Goal: Transaction & Acquisition: Obtain resource

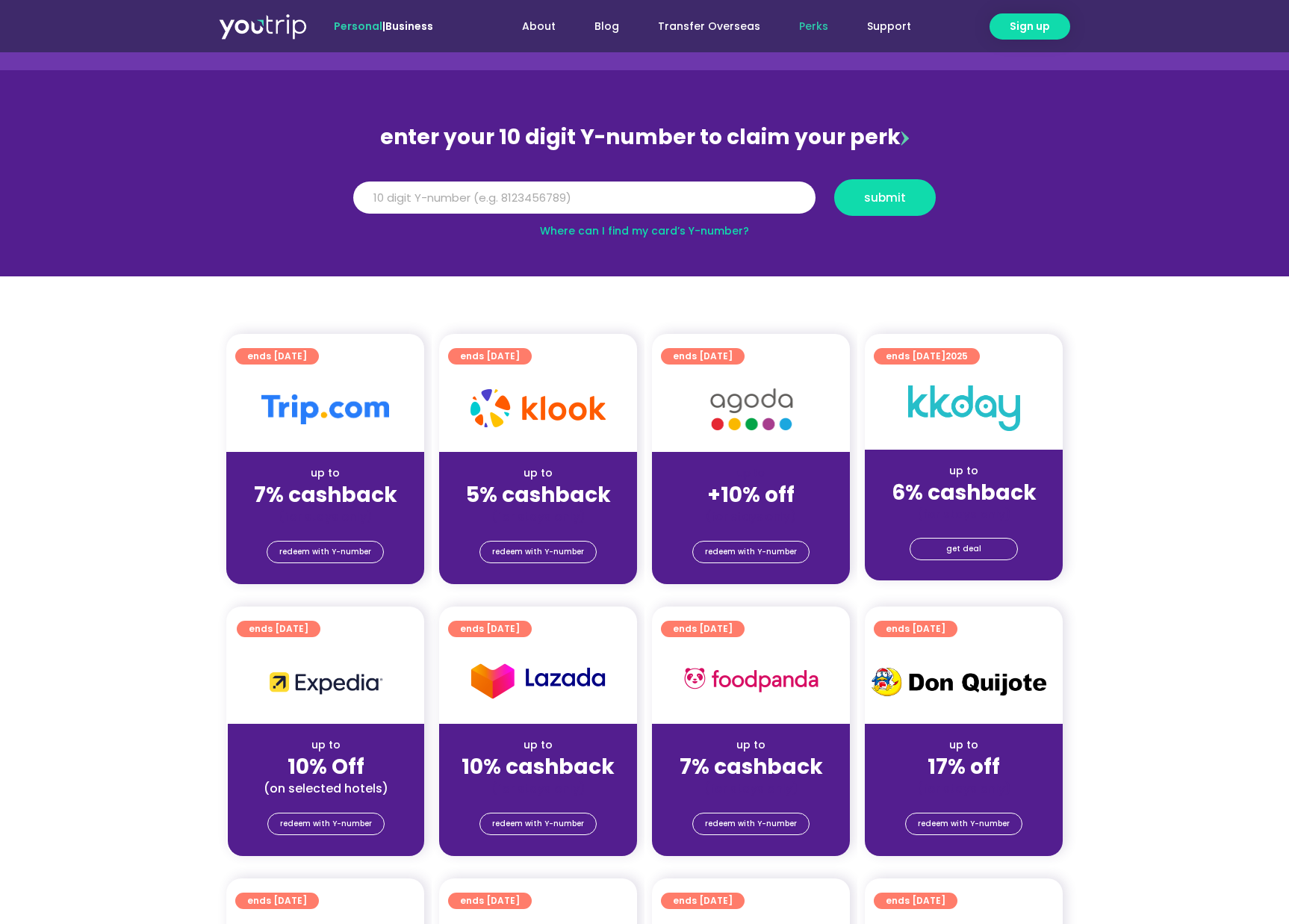
scroll to position [97, 0]
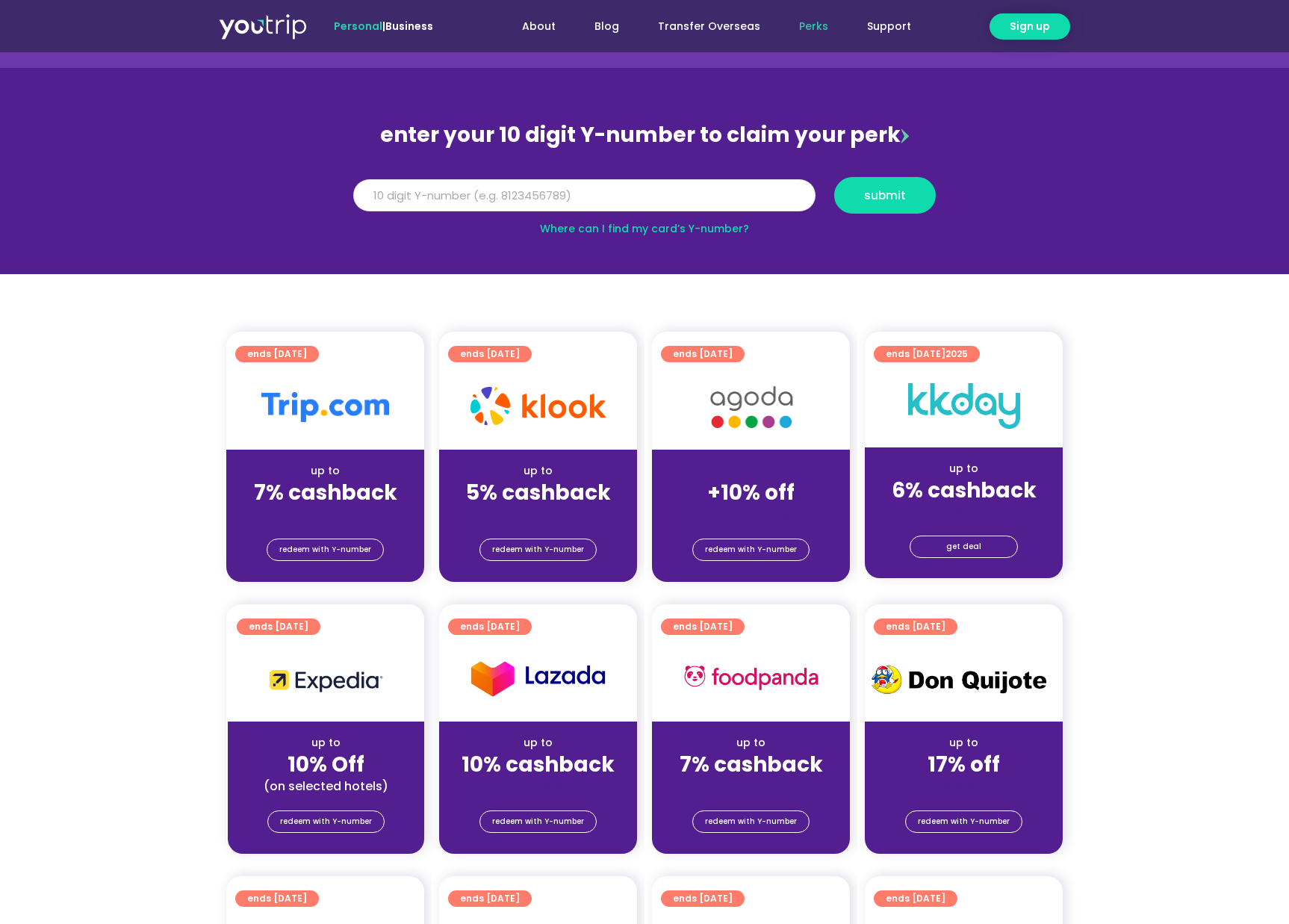
click at [737, 193] on input "Y Number" at bounding box center [584, 195] width 463 height 33
type input "8118781194"
click at [875, 196] on span "submit" at bounding box center [885, 195] width 42 height 11
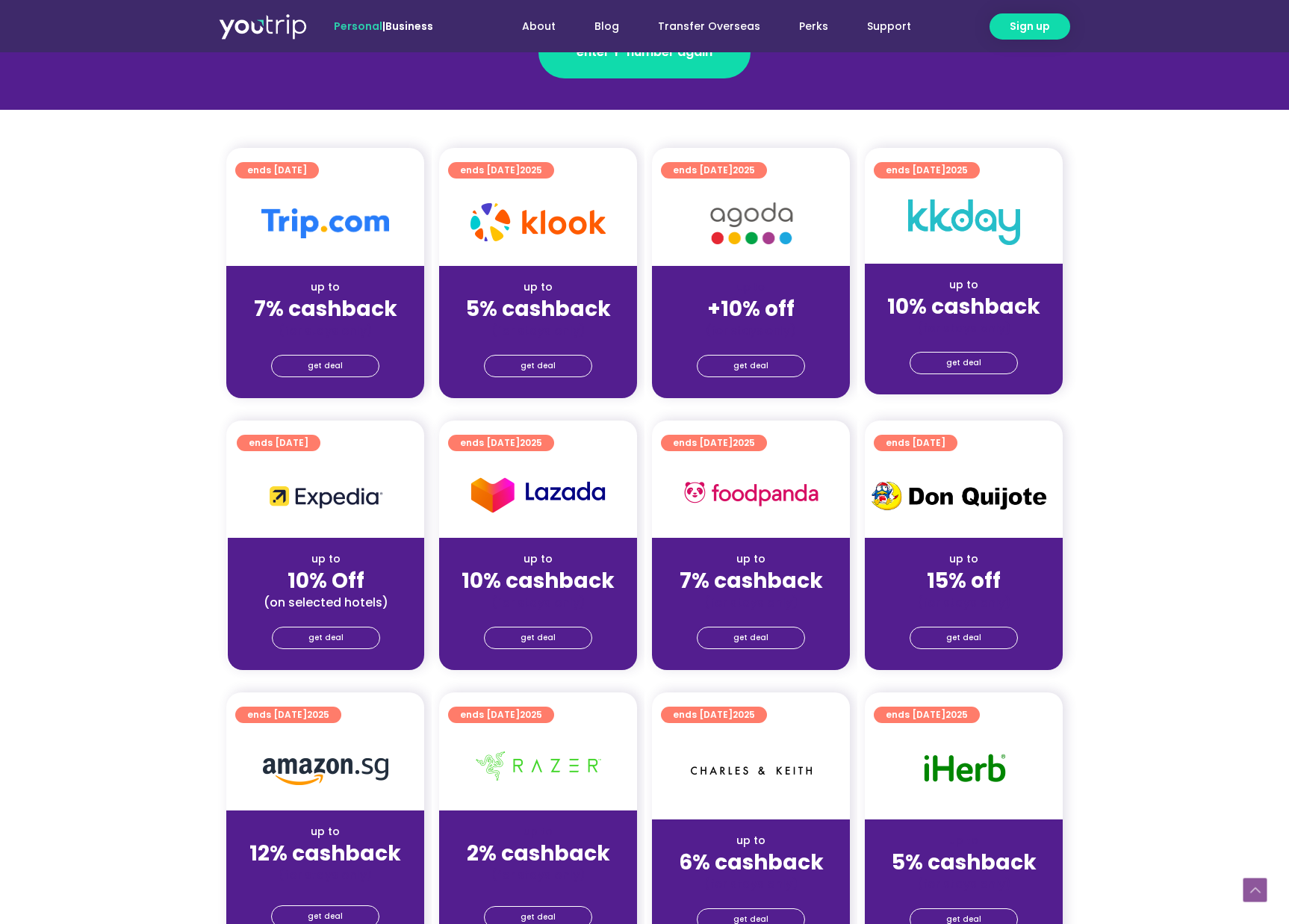
scroll to position [298, 0]
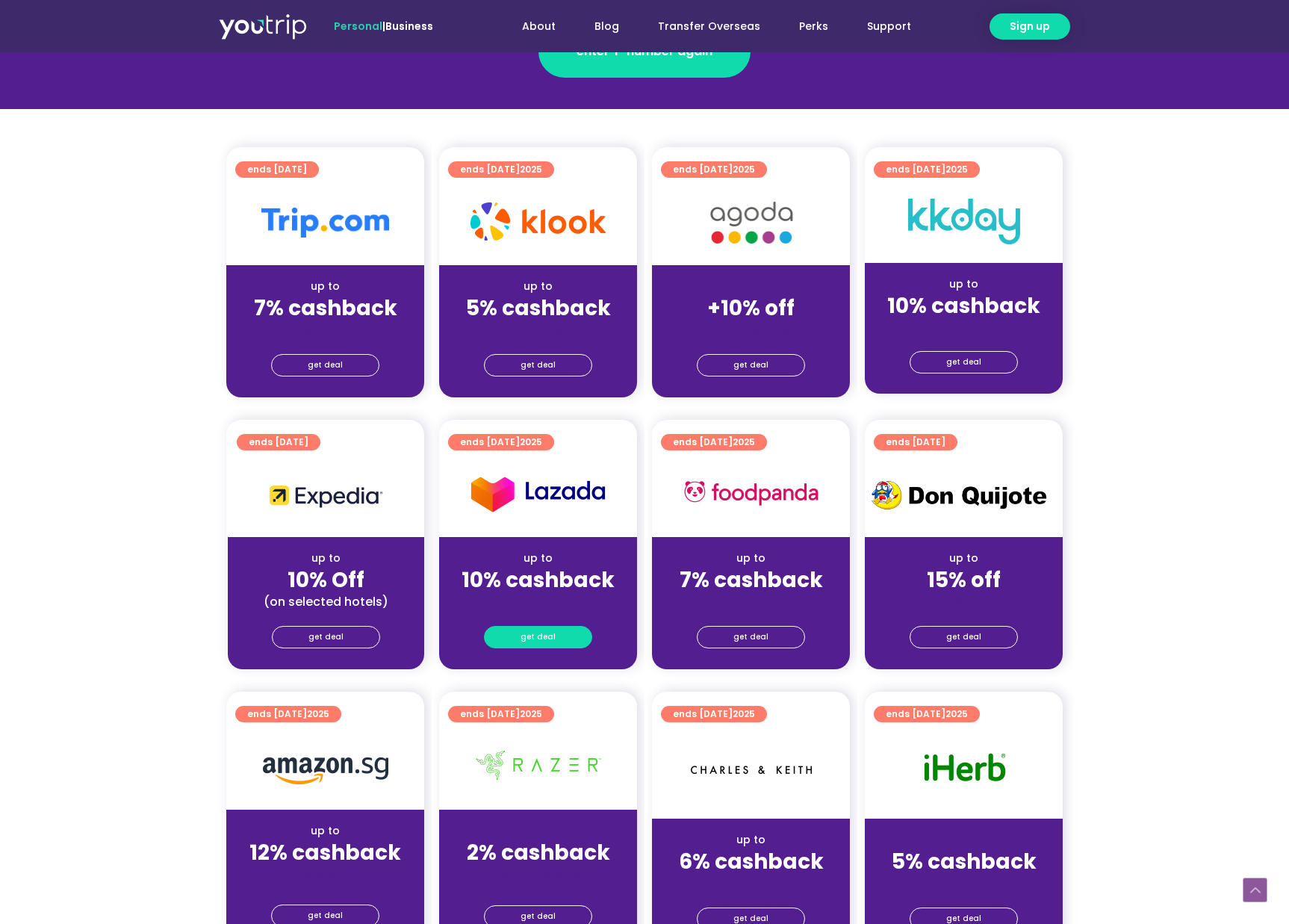
click at [552, 640] on span "get deal" at bounding box center [538, 637] width 35 height 21
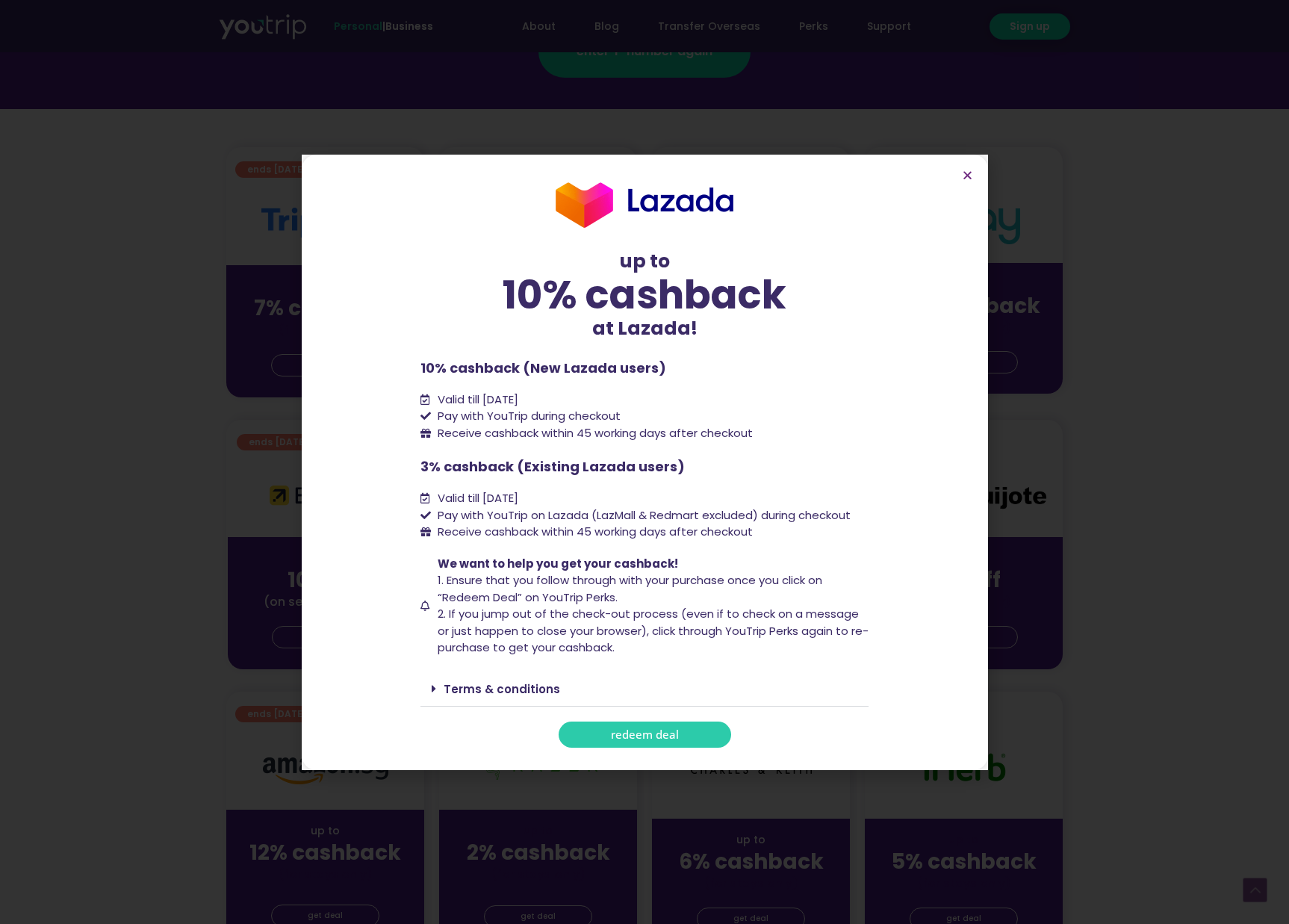
click at [681, 726] on link "redeem deal" at bounding box center [644, 735] width 173 height 26
click at [962, 176] on icon "Close" at bounding box center [967, 175] width 11 height 11
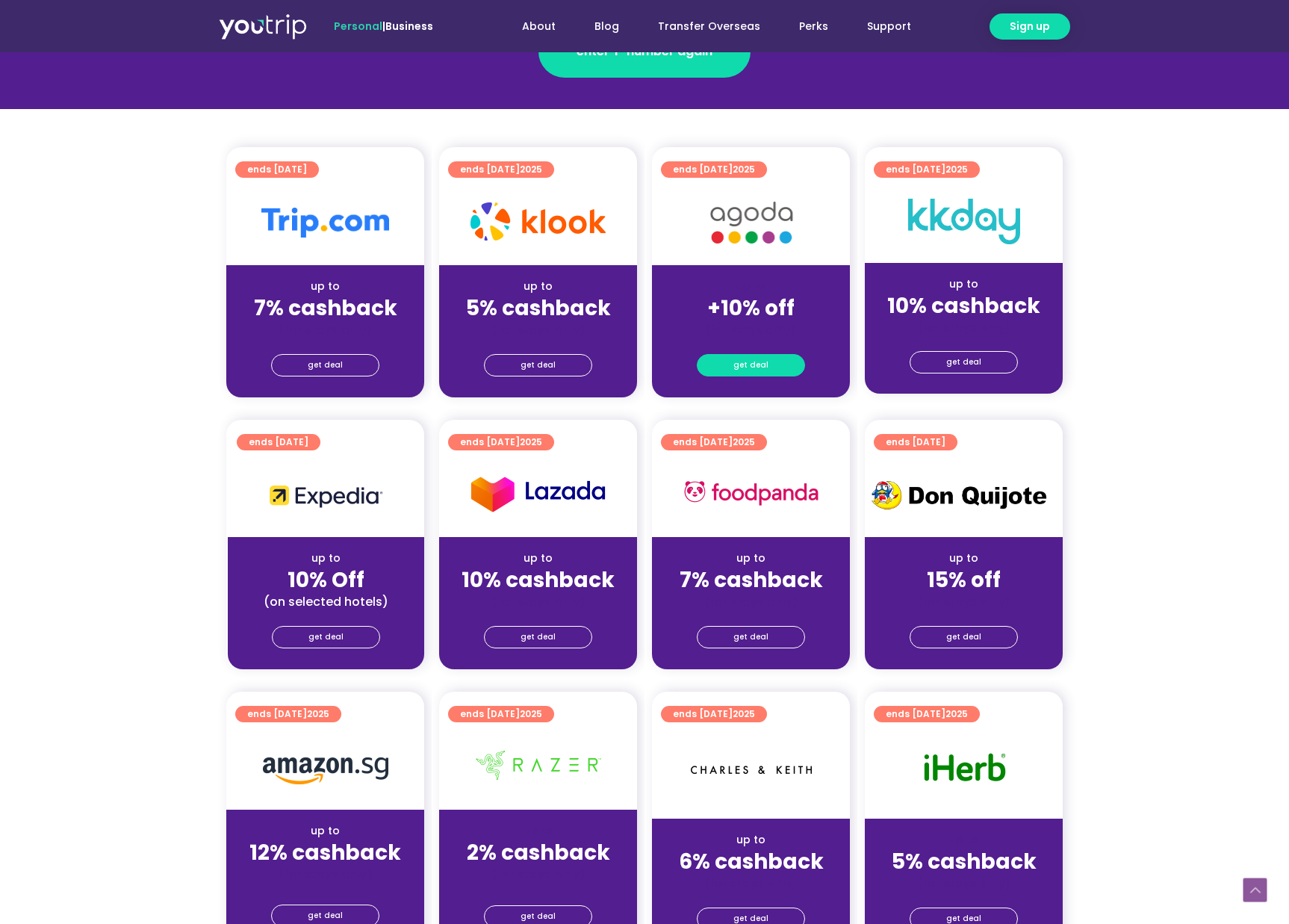
click at [716, 364] on link "get deal" at bounding box center [751, 365] width 108 height 23
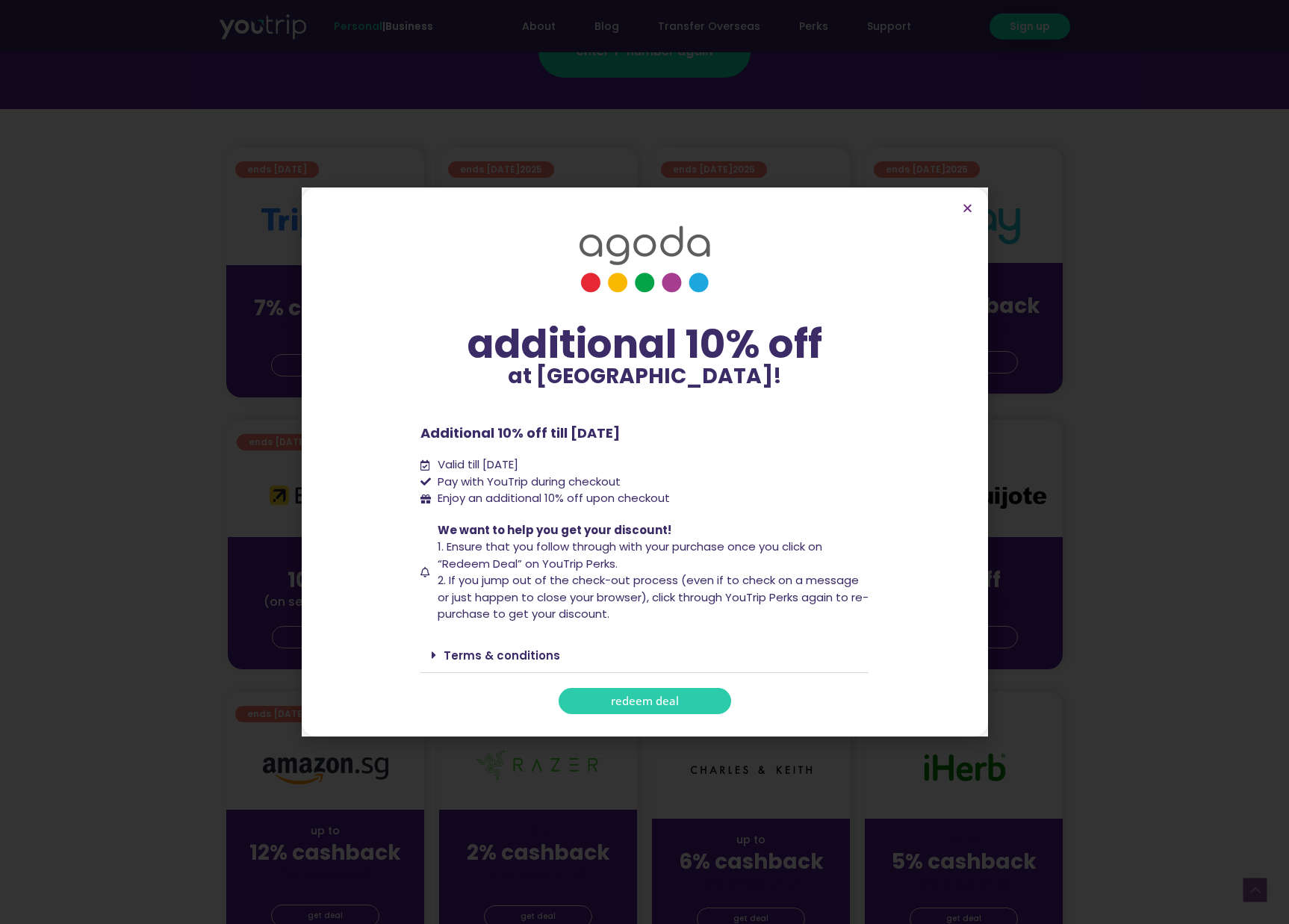
click at [604, 694] on link "redeem deal" at bounding box center [644, 701] width 173 height 26
click at [968, 214] on icon "Close" at bounding box center [967, 208] width 11 height 11
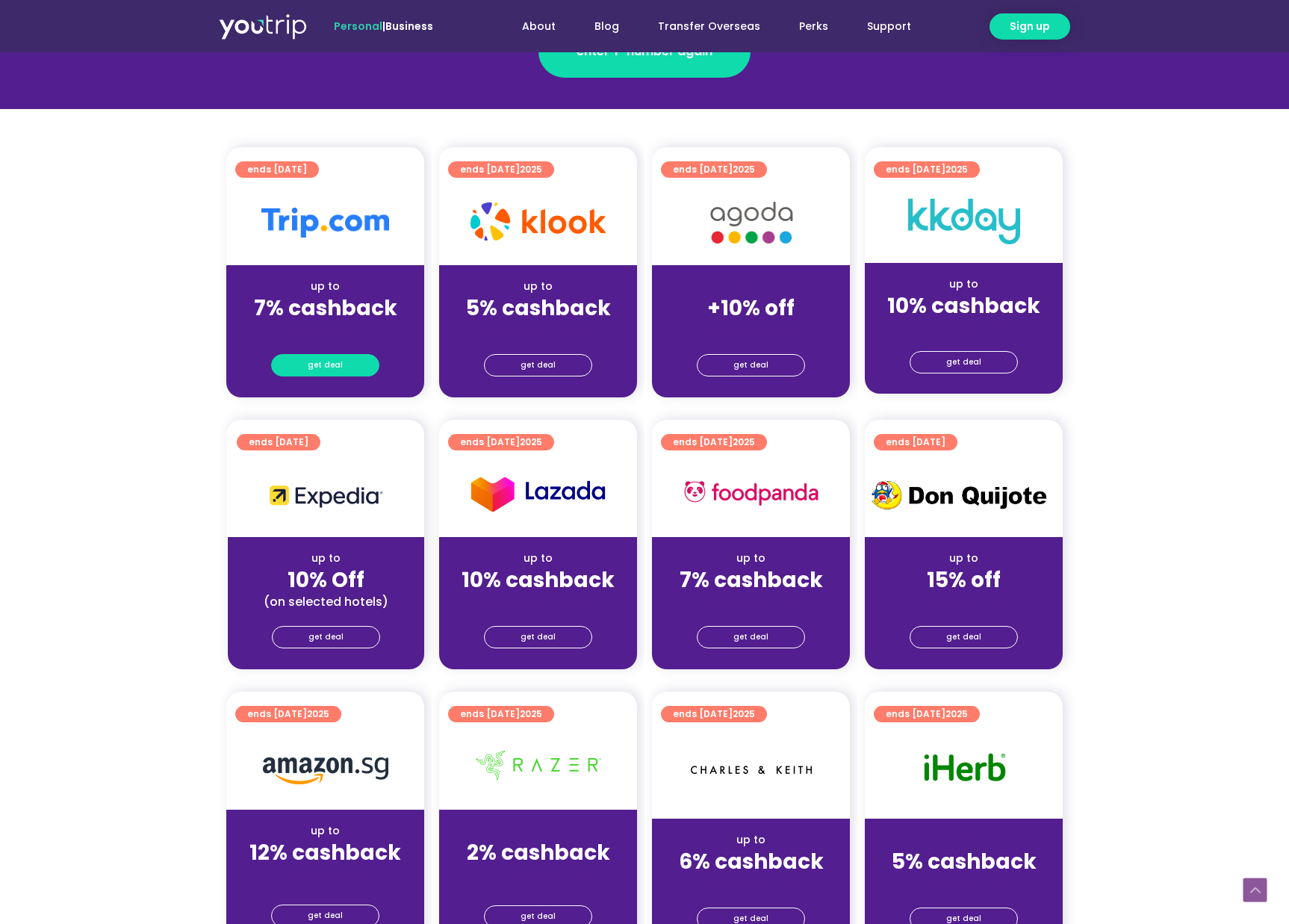
click at [339, 368] on span "get deal" at bounding box center [325, 365] width 35 height 21
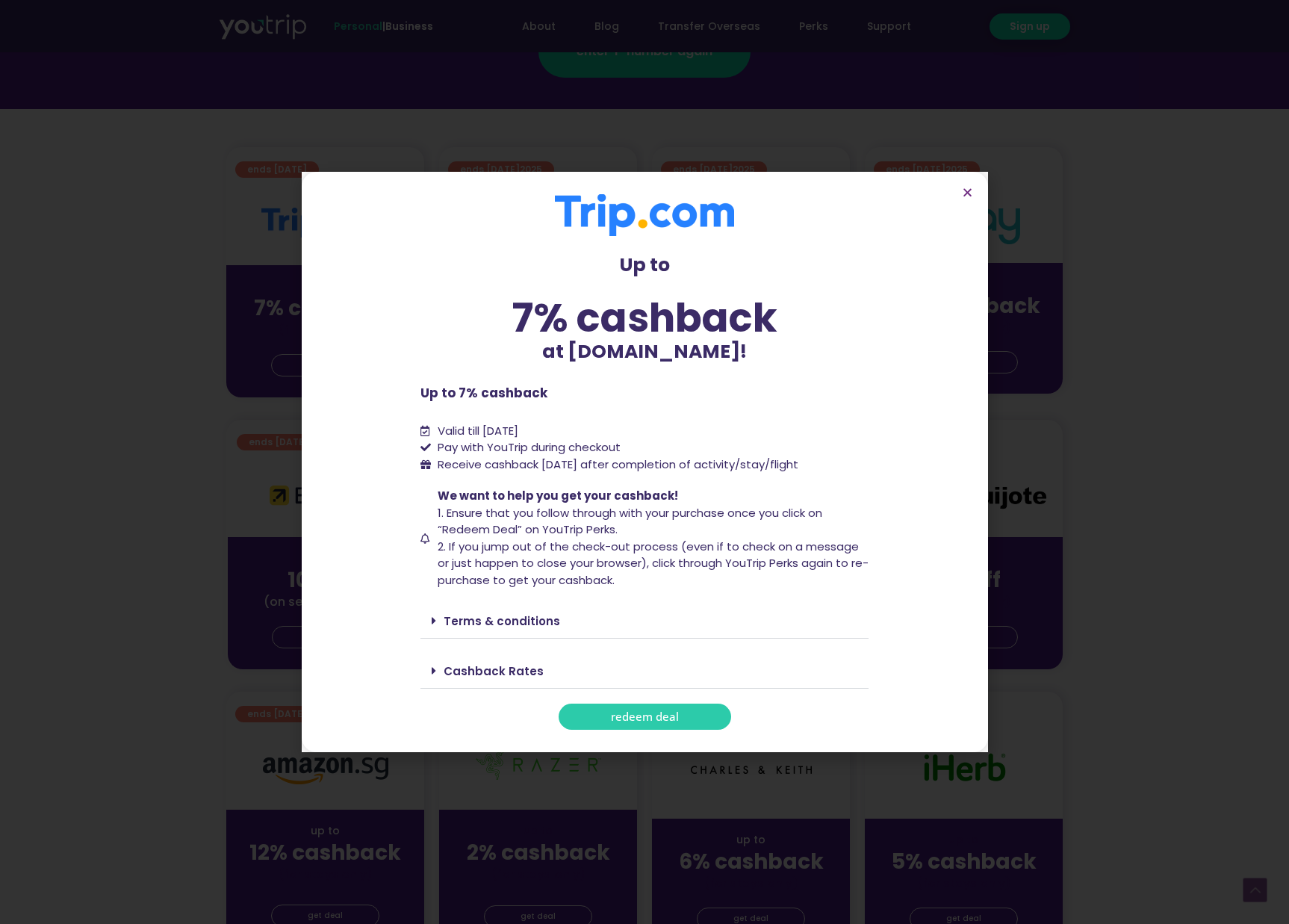
click at [629, 719] on span "redeem deal" at bounding box center [644, 717] width 68 height 11
click at [966, 196] on icon "Close" at bounding box center [967, 192] width 11 height 11
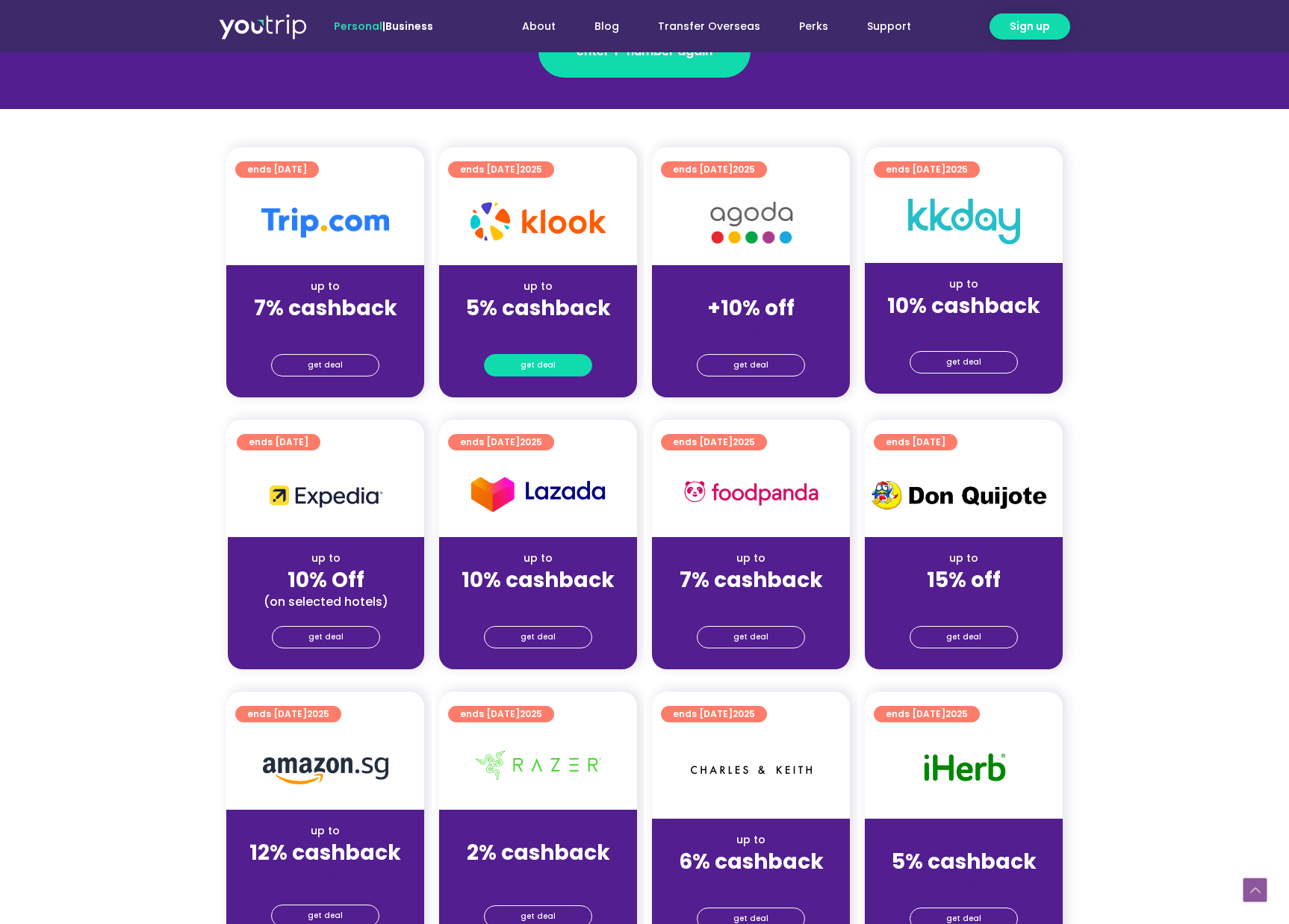
click at [551, 359] on span "get deal" at bounding box center [538, 365] width 35 height 21
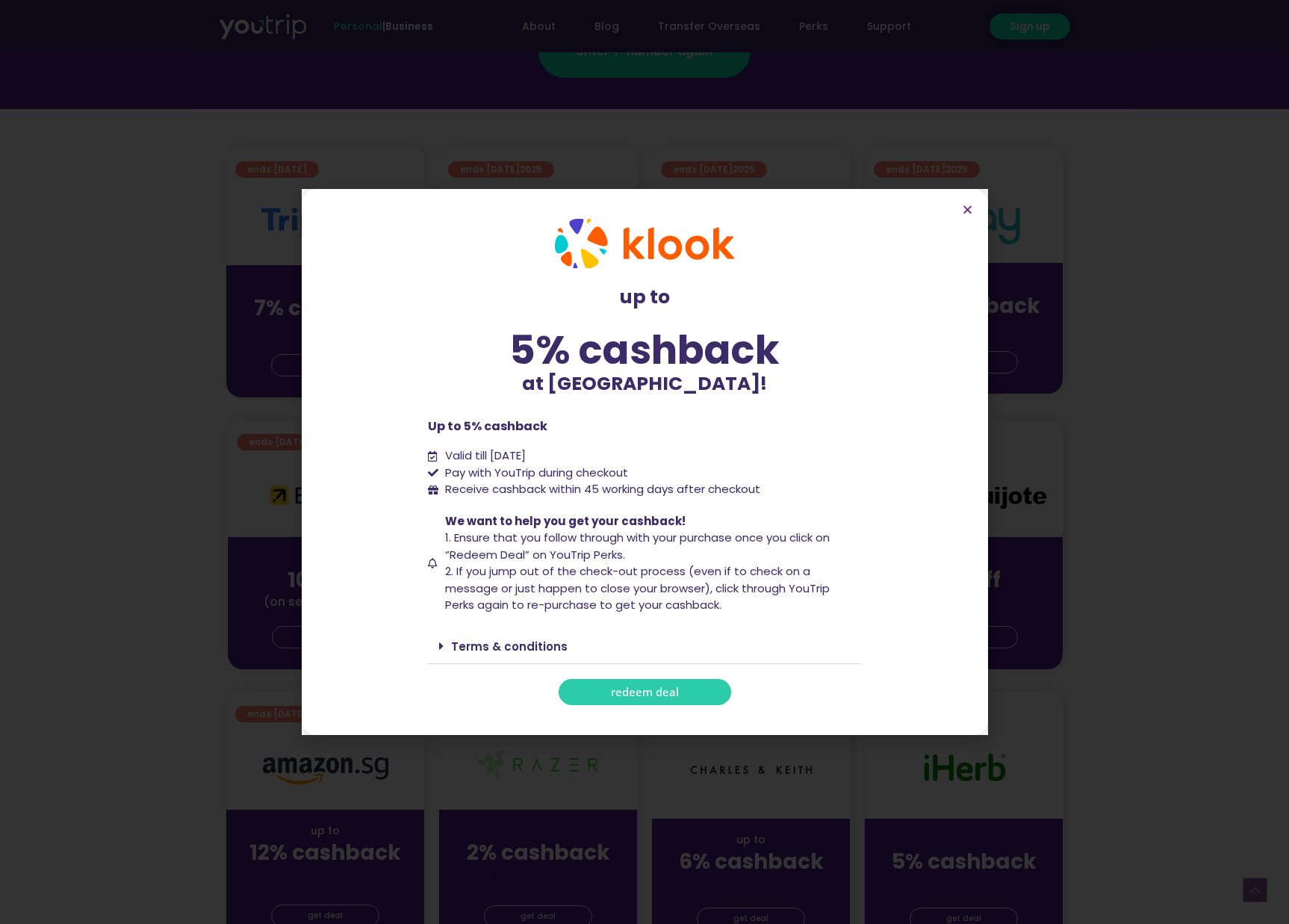
click at [644, 692] on span "redeem deal" at bounding box center [644, 691] width 68 height 11
click at [967, 210] on icon "Close" at bounding box center [967, 209] width 11 height 11
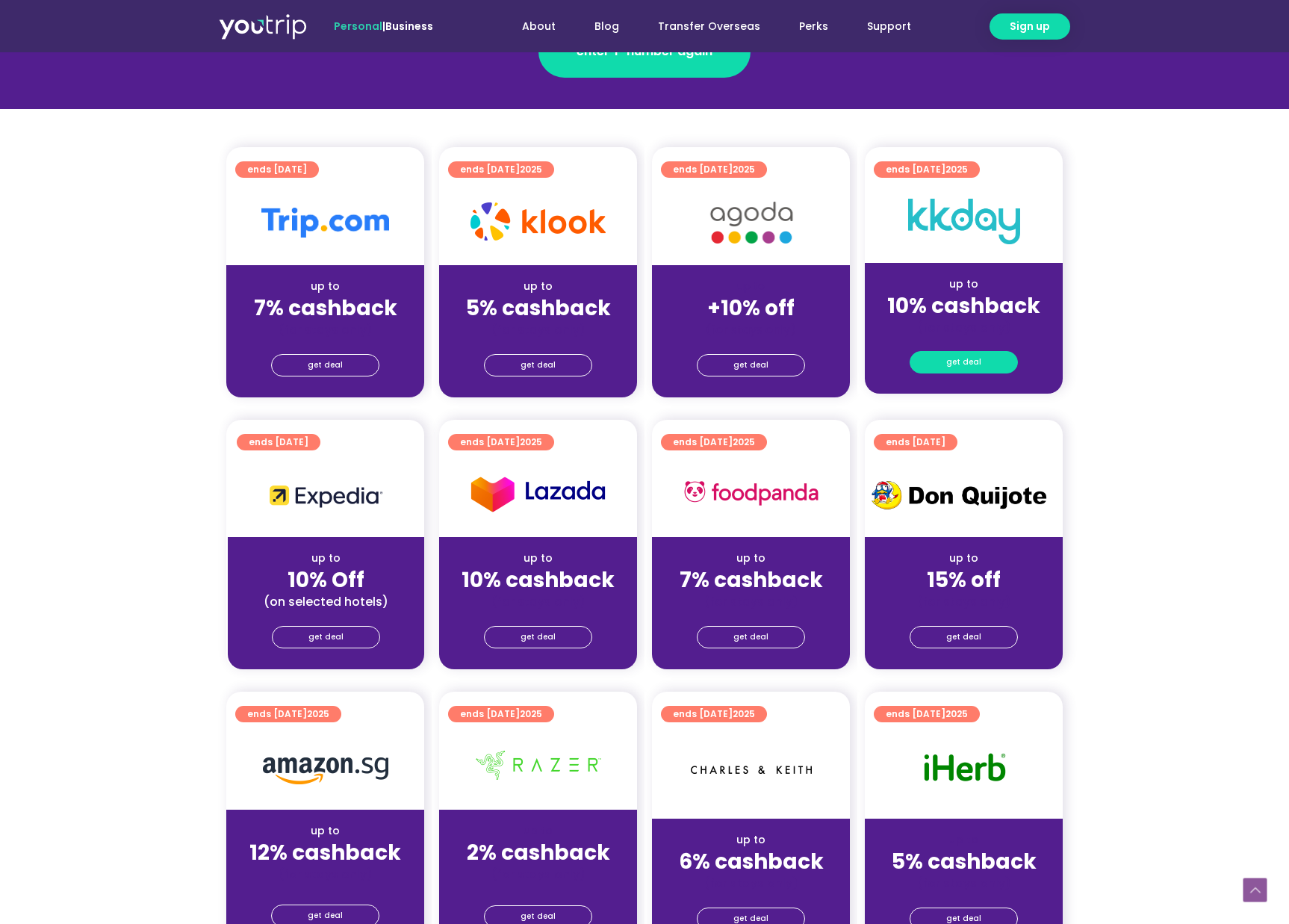
click at [982, 363] on link "get deal" at bounding box center [963, 362] width 108 height 23
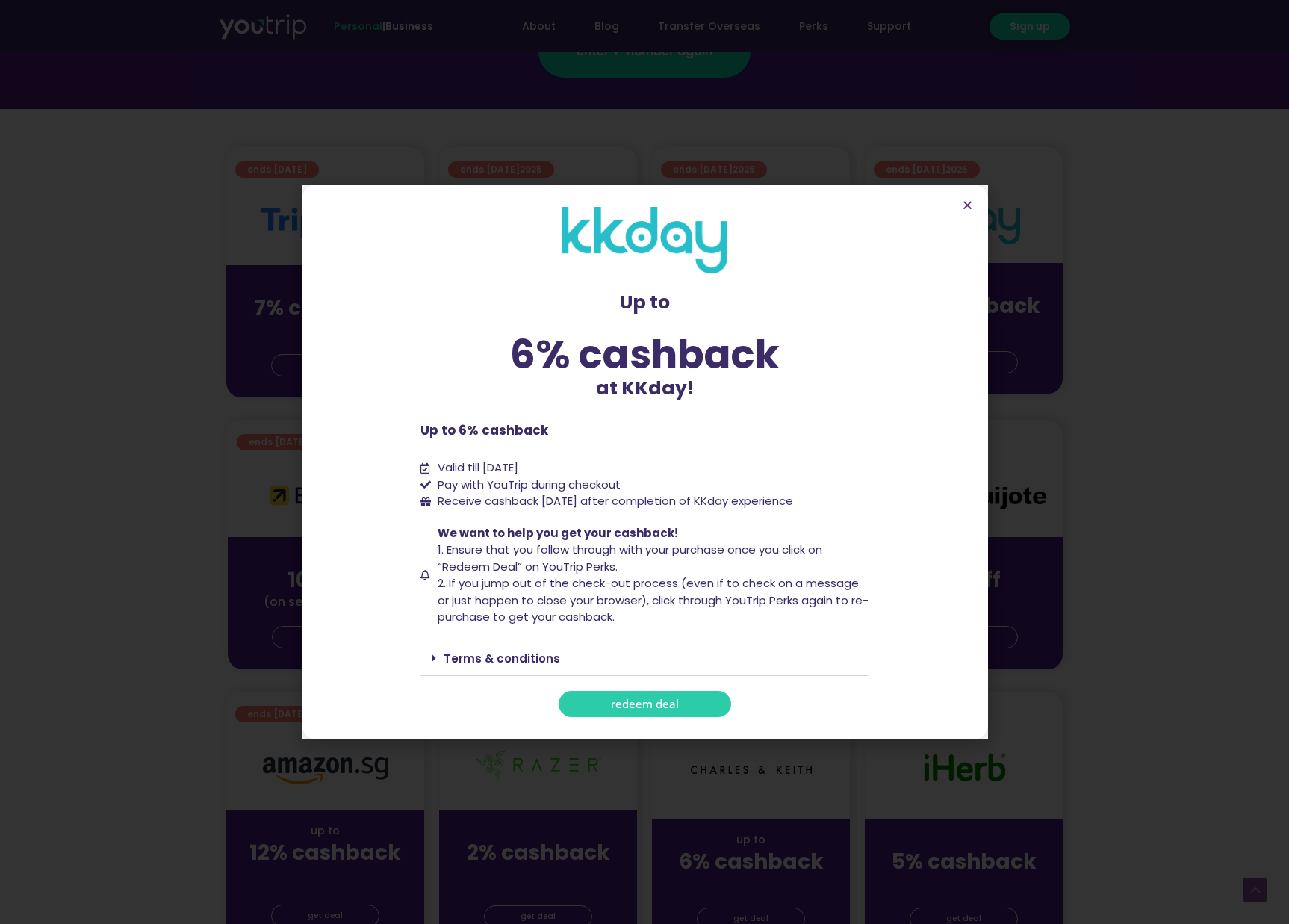
click at [576, 702] on link "redeem deal" at bounding box center [644, 704] width 173 height 26
click at [964, 205] on icon "Close" at bounding box center [967, 205] width 11 height 11
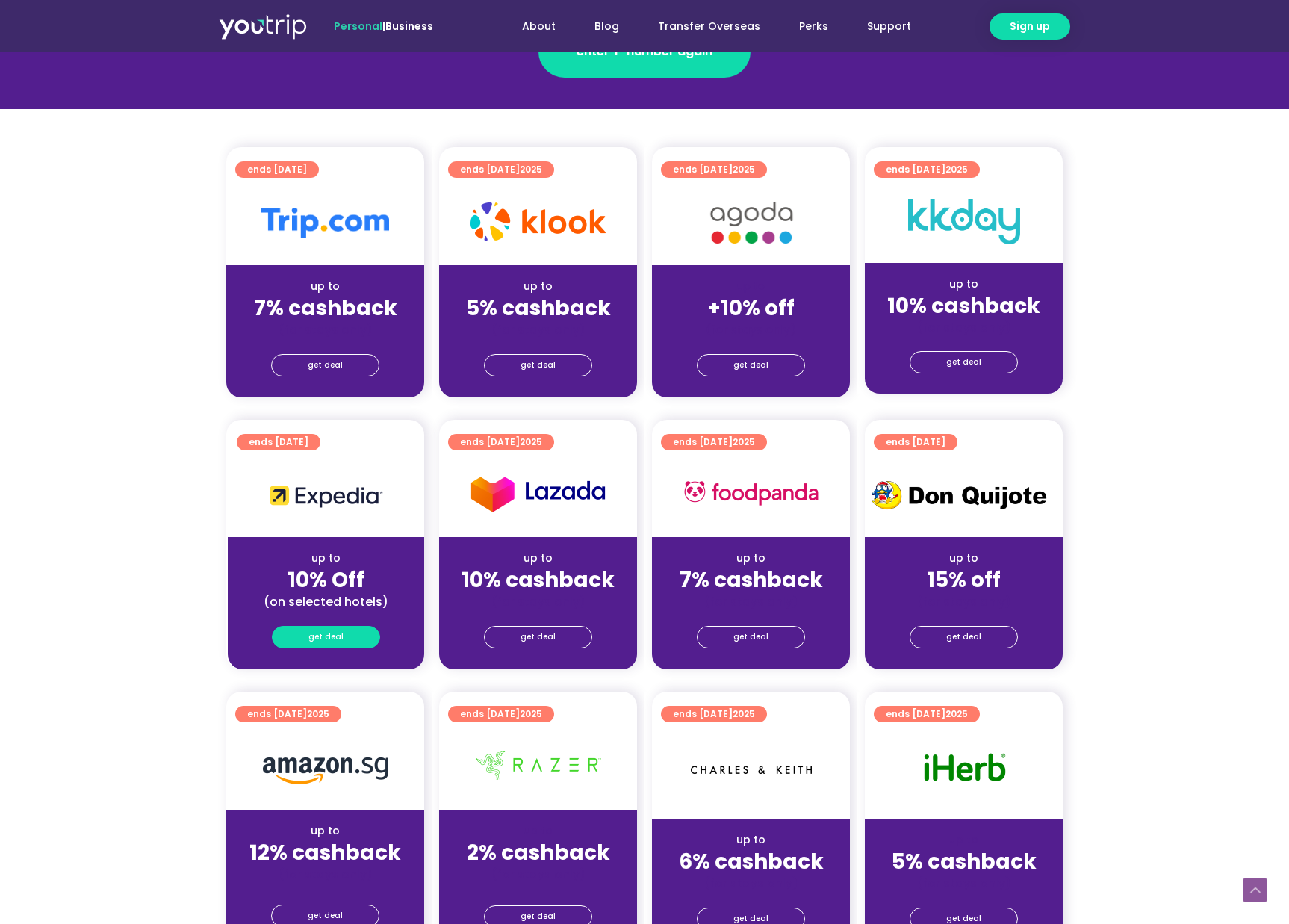
click at [339, 640] on span "get deal" at bounding box center [326, 637] width 35 height 21
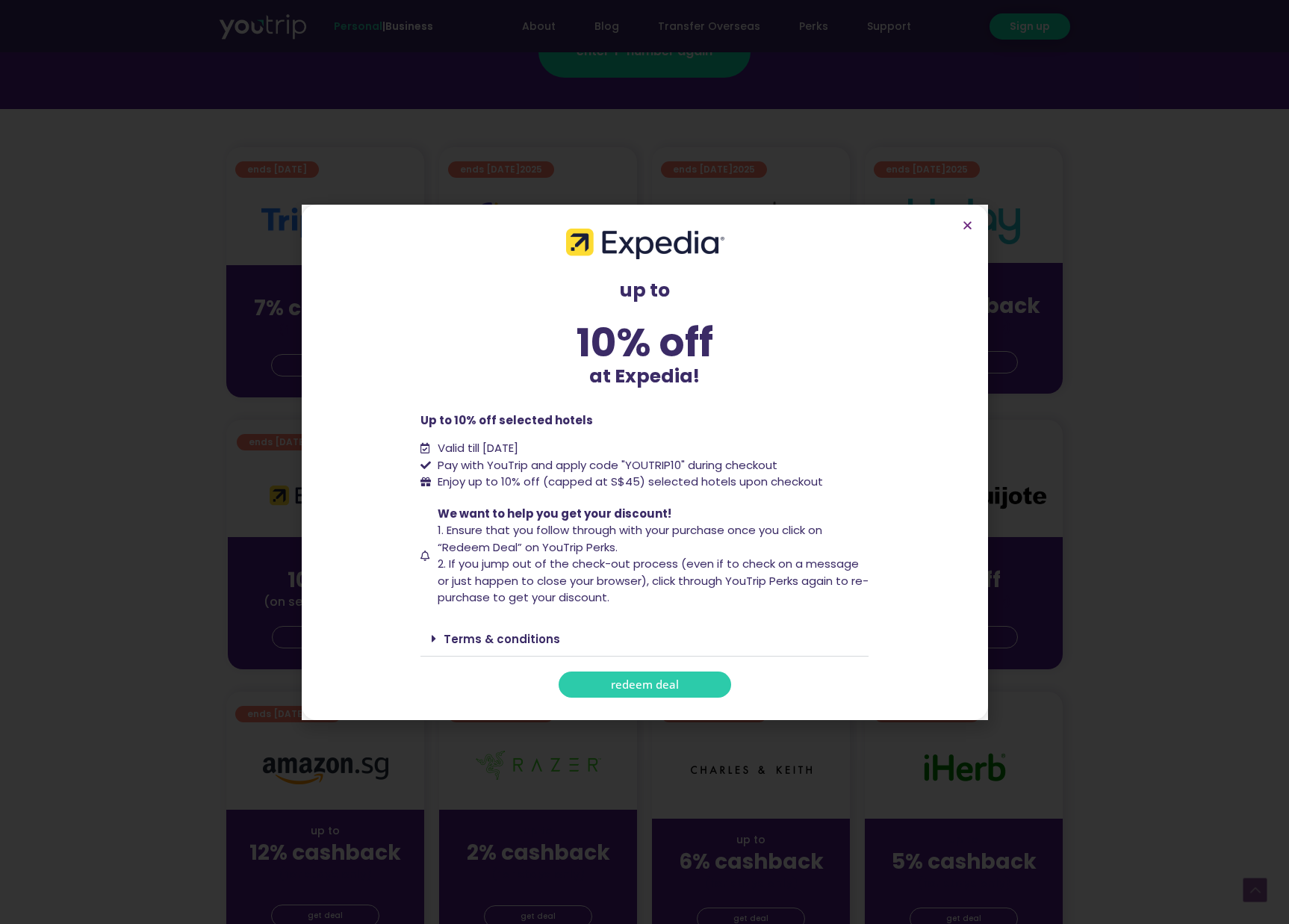
click at [627, 686] on span "redeem deal" at bounding box center [644, 684] width 68 height 11
click at [967, 229] on icon "Close" at bounding box center [967, 225] width 11 height 11
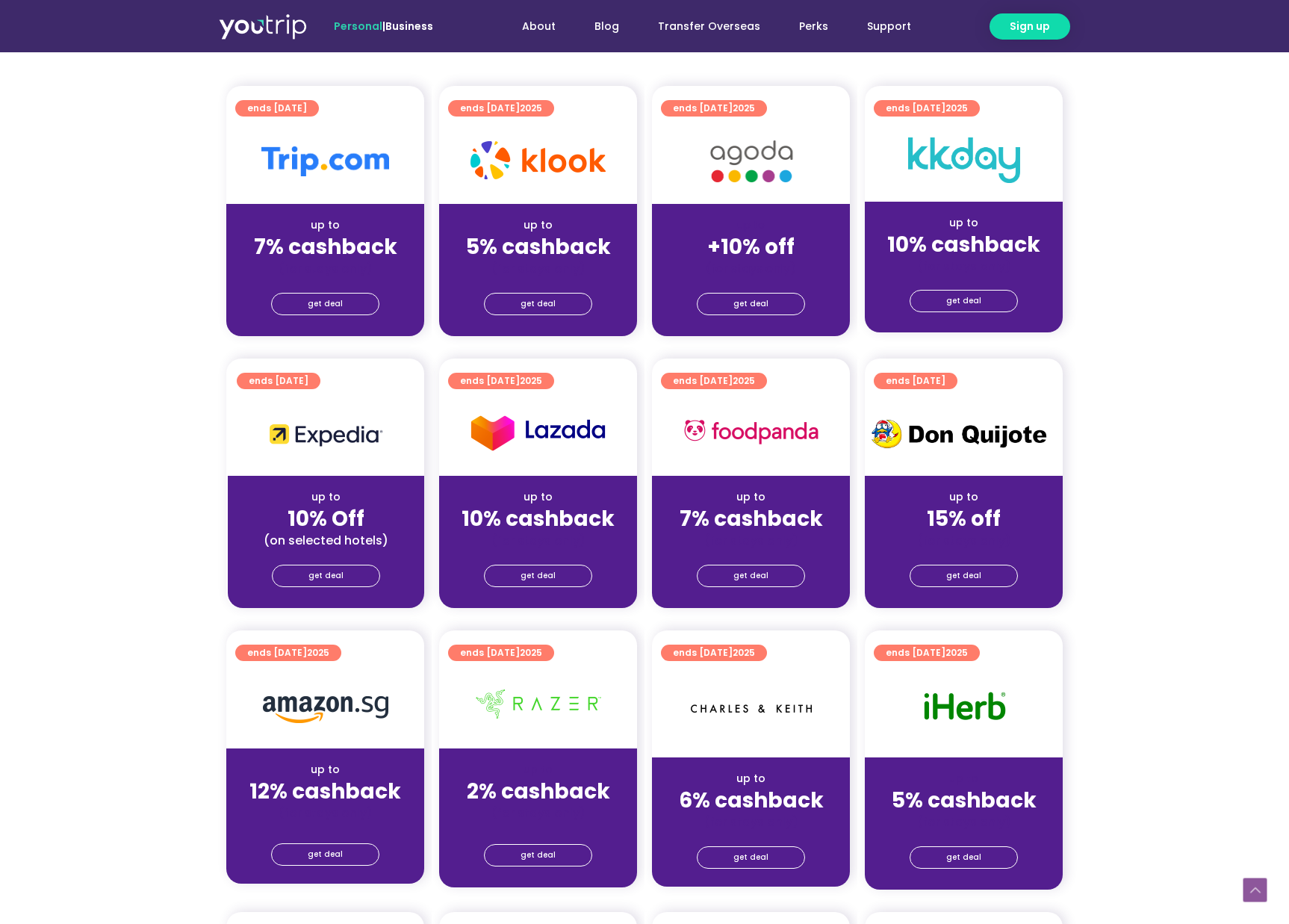
scroll to position [361, 0]
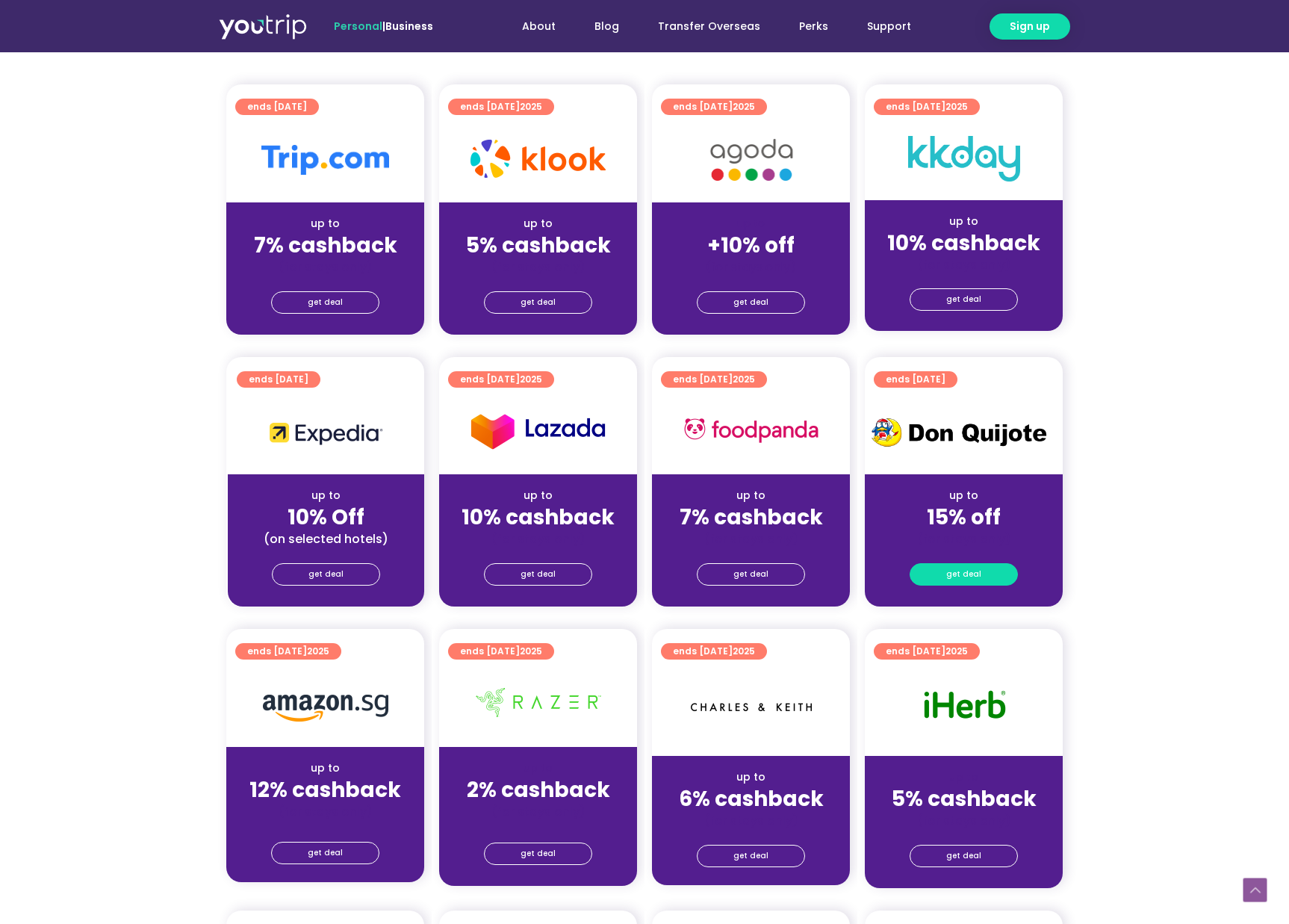
click at [950, 573] on span "get deal" at bounding box center [963, 574] width 35 height 21
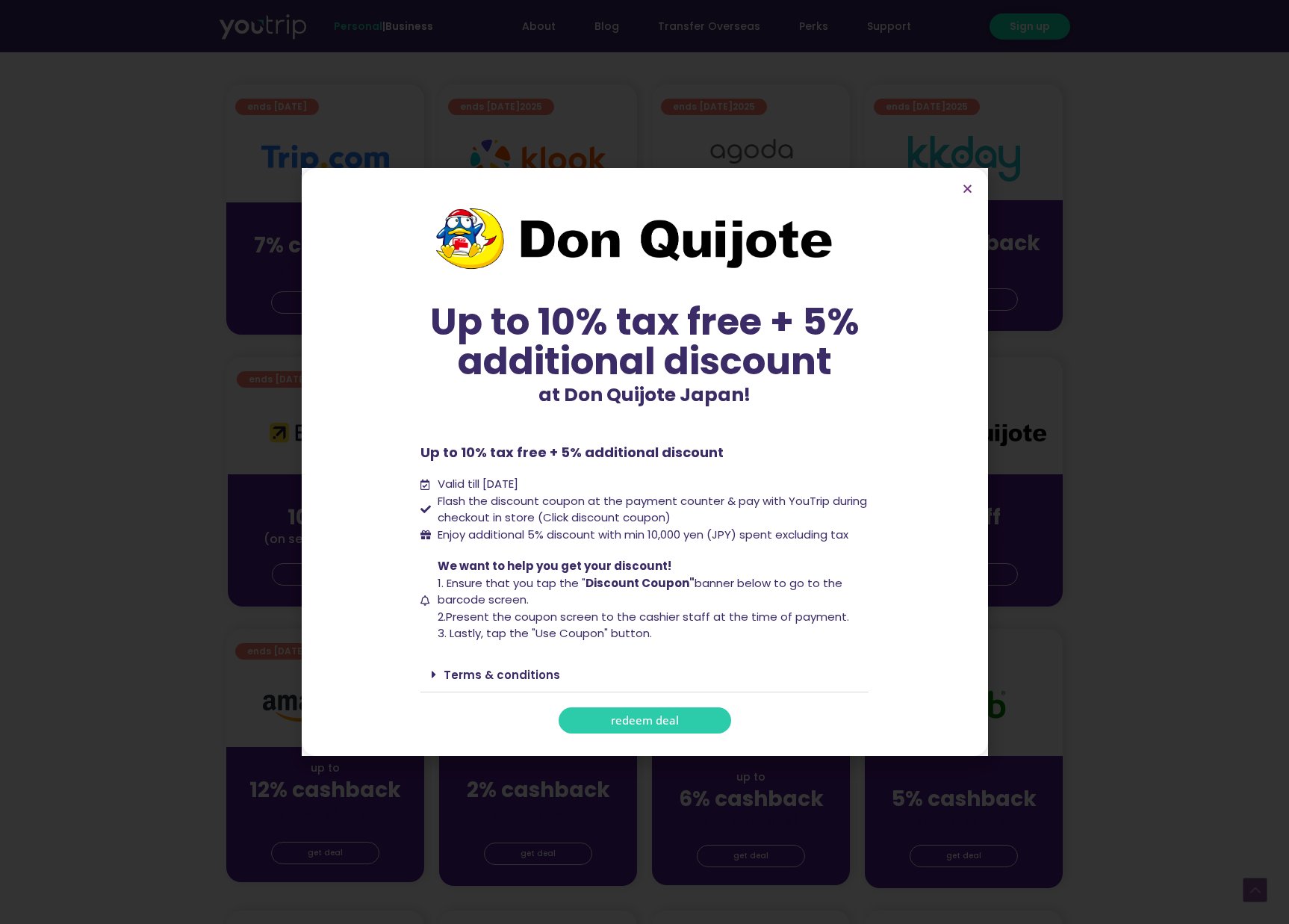
click at [596, 711] on link "redeem deal" at bounding box center [644, 720] width 173 height 26
click at [964, 188] on icon "Close" at bounding box center [967, 189] width 11 height 11
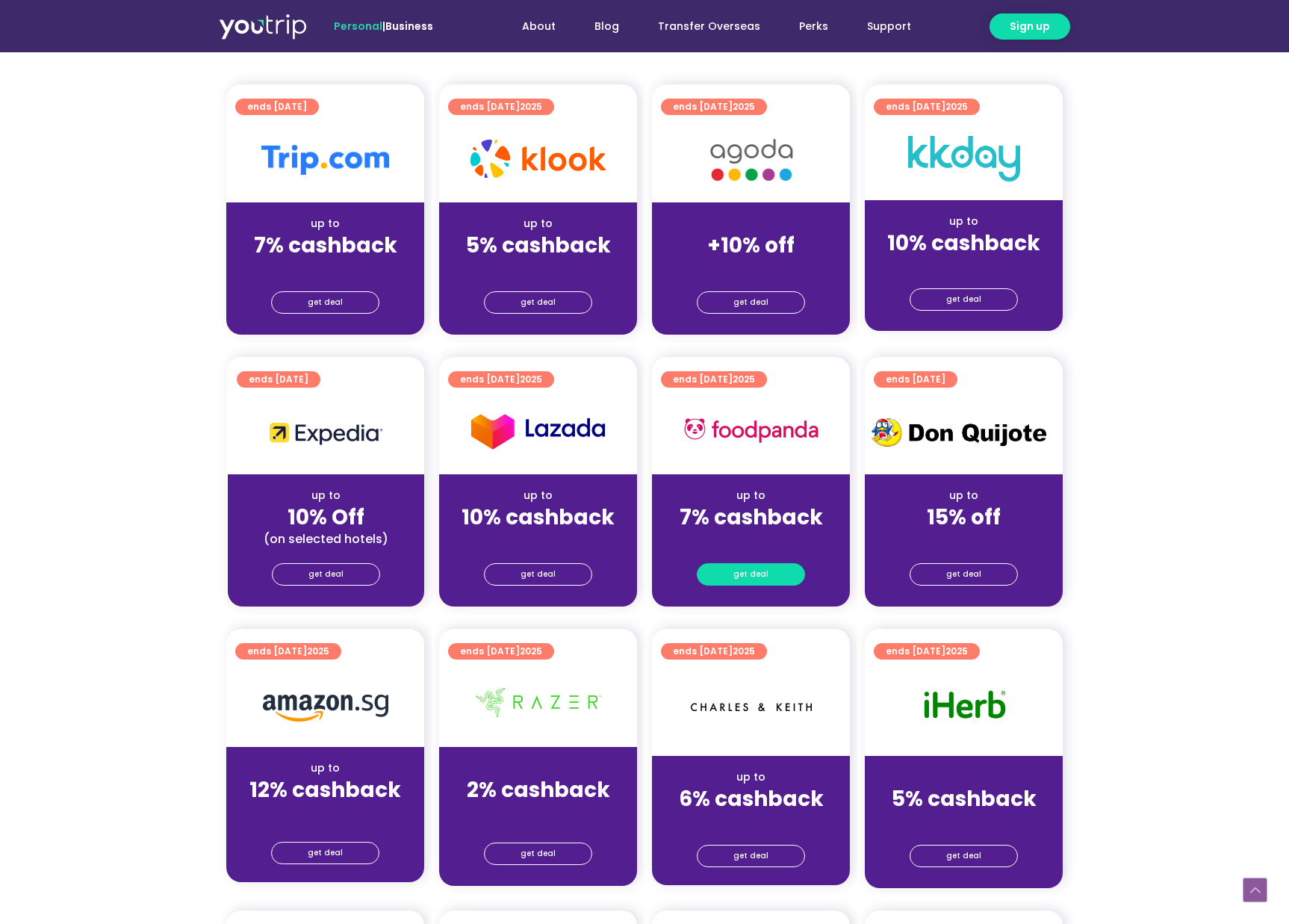
click at [725, 577] on link "get deal" at bounding box center [751, 574] width 108 height 23
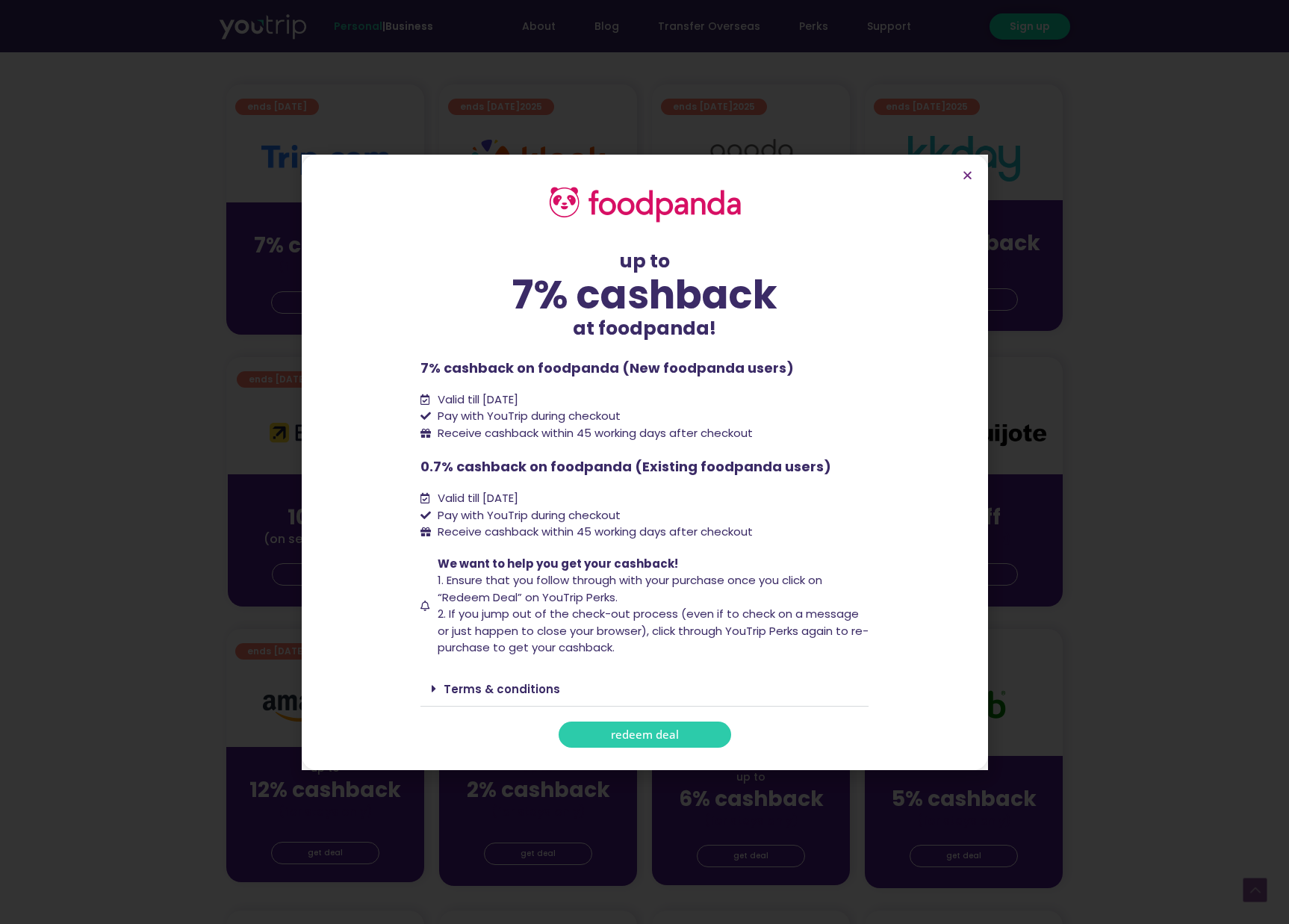
click at [691, 731] on link "redeem deal" at bounding box center [644, 735] width 173 height 26
drag, startPoint x: 964, startPoint y: 178, endPoint x: 758, endPoint y: 379, distance: 287.8
click at [964, 178] on icon "Close" at bounding box center [967, 175] width 11 height 11
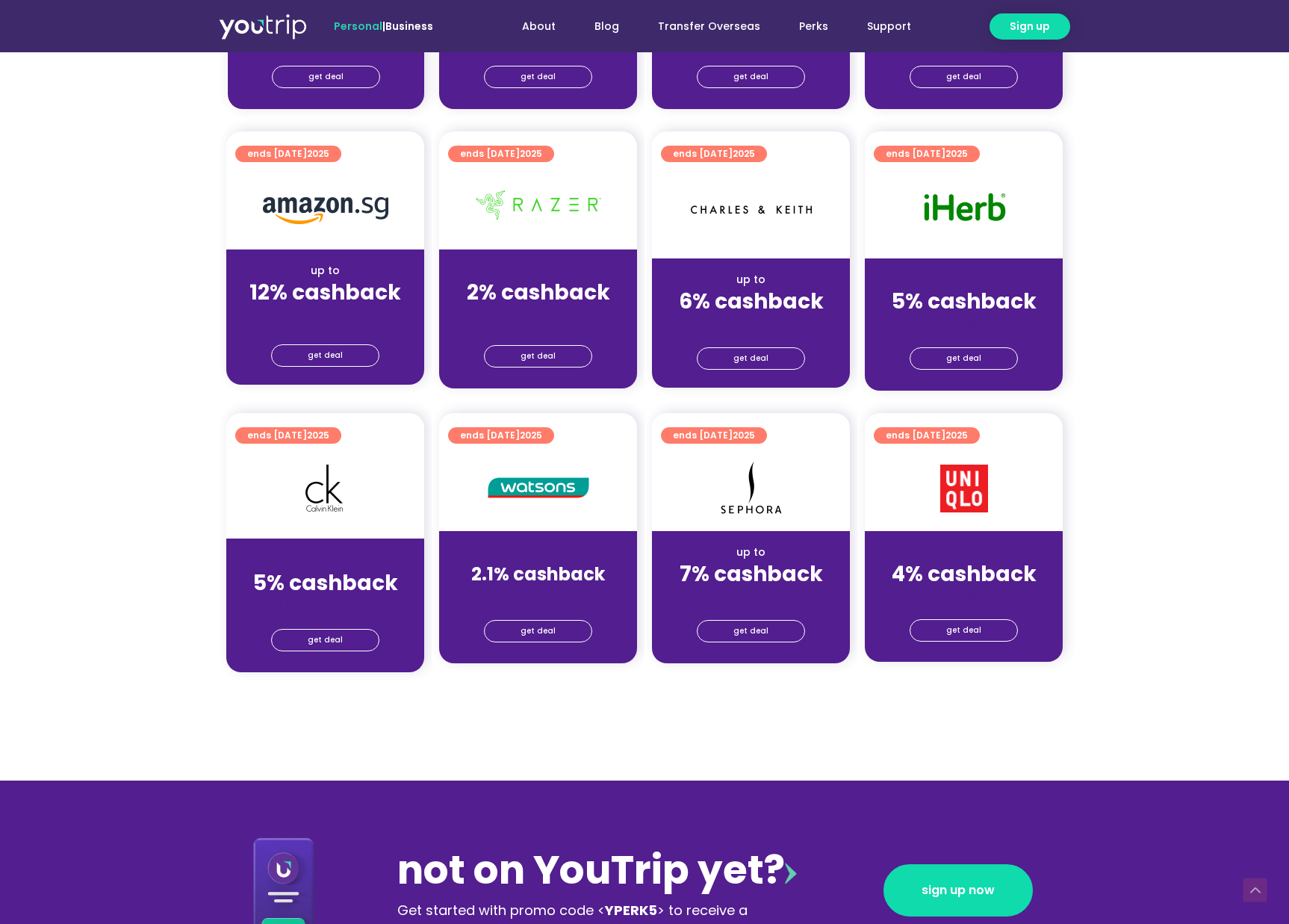
scroll to position [859, 0]
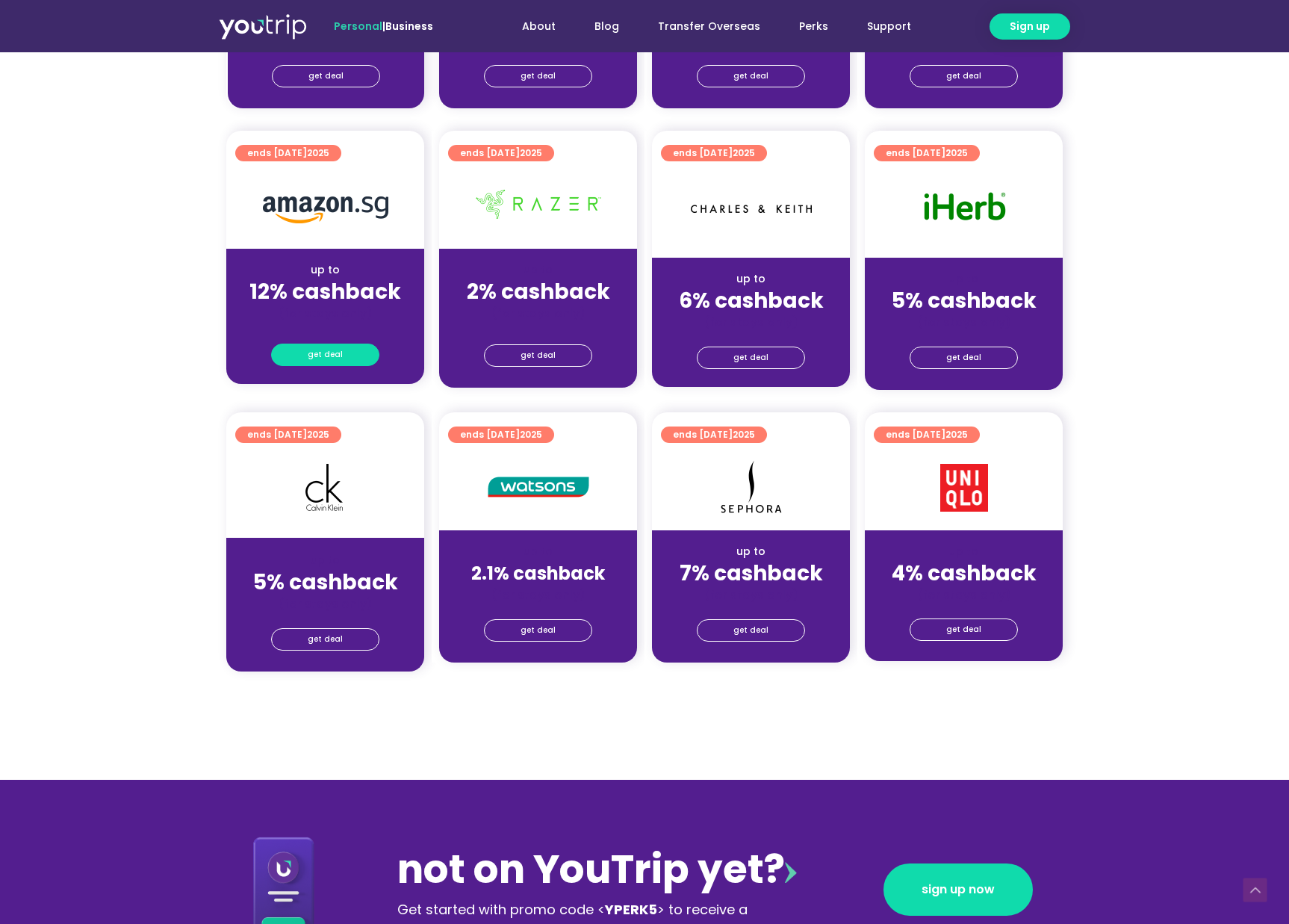
click at [353, 347] on link "get deal" at bounding box center [325, 355] width 108 height 23
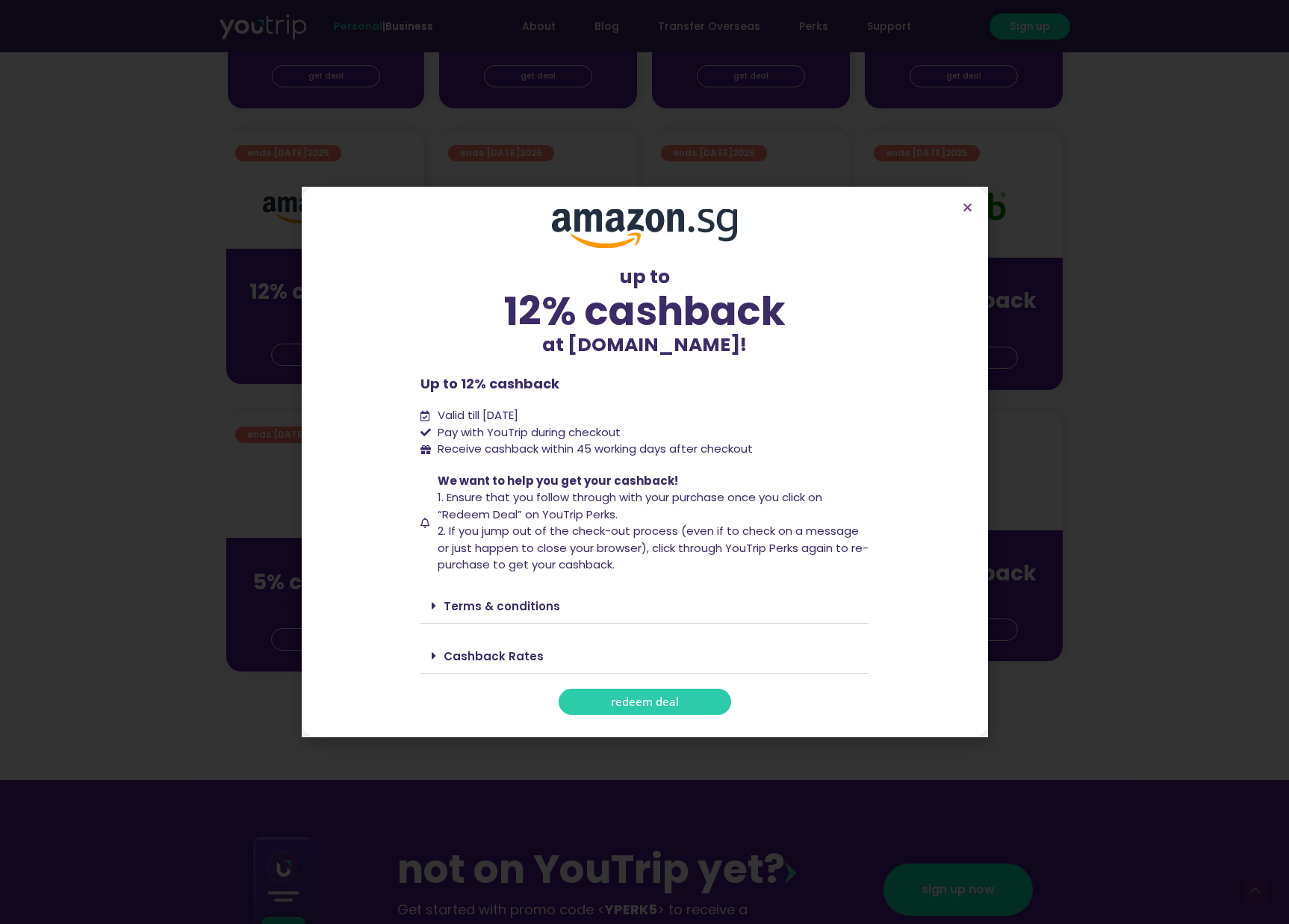
click at [652, 698] on span "redeem deal" at bounding box center [644, 702] width 68 height 11
click at [963, 210] on icon "Close" at bounding box center [967, 207] width 11 height 11
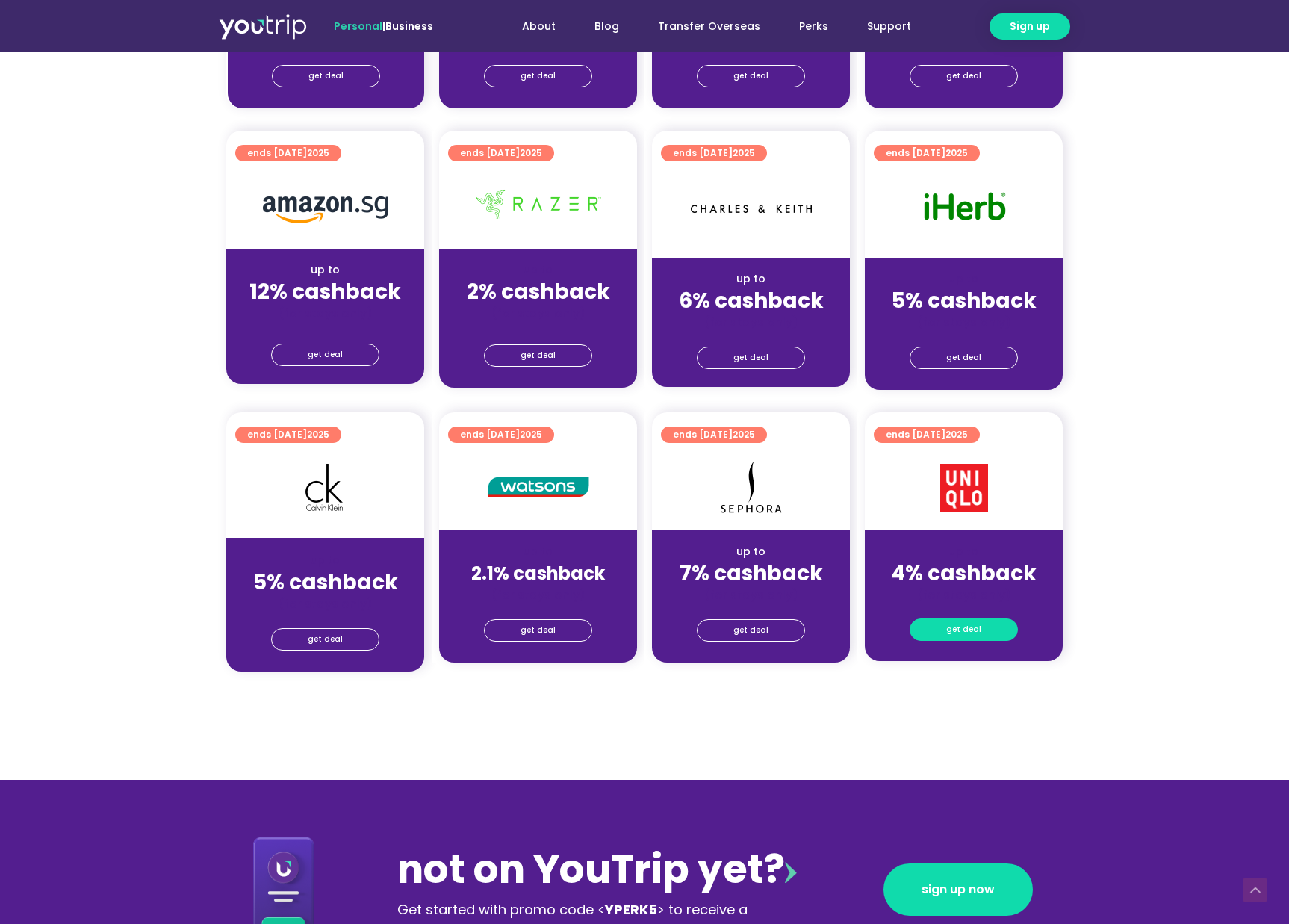
click at [971, 625] on span "get deal" at bounding box center [963, 629] width 35 height 21
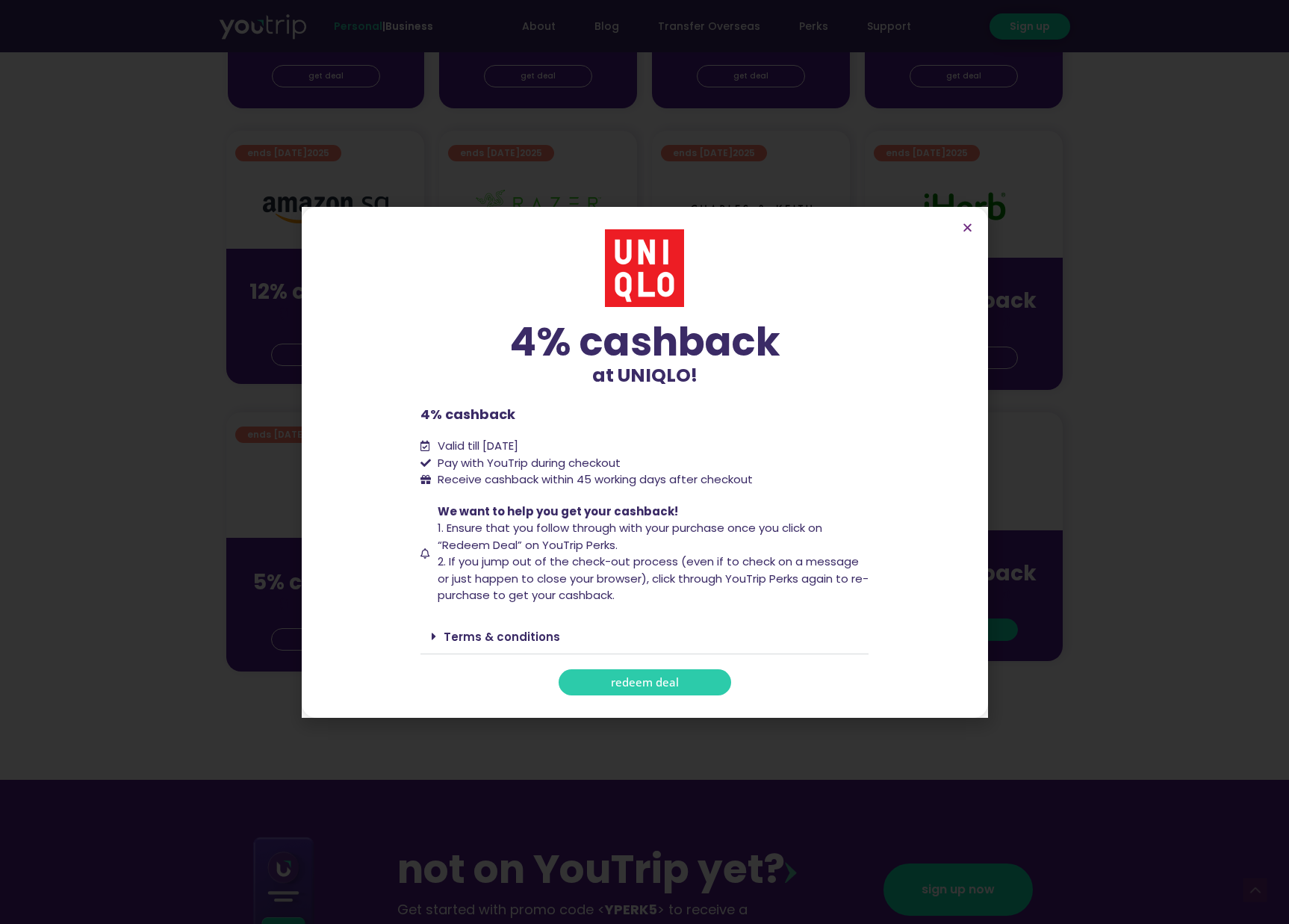
scroll to position [857, 0]
click at [641, 684] on span "redeem deal" at bounding box center [644, 682] width 68 height 11
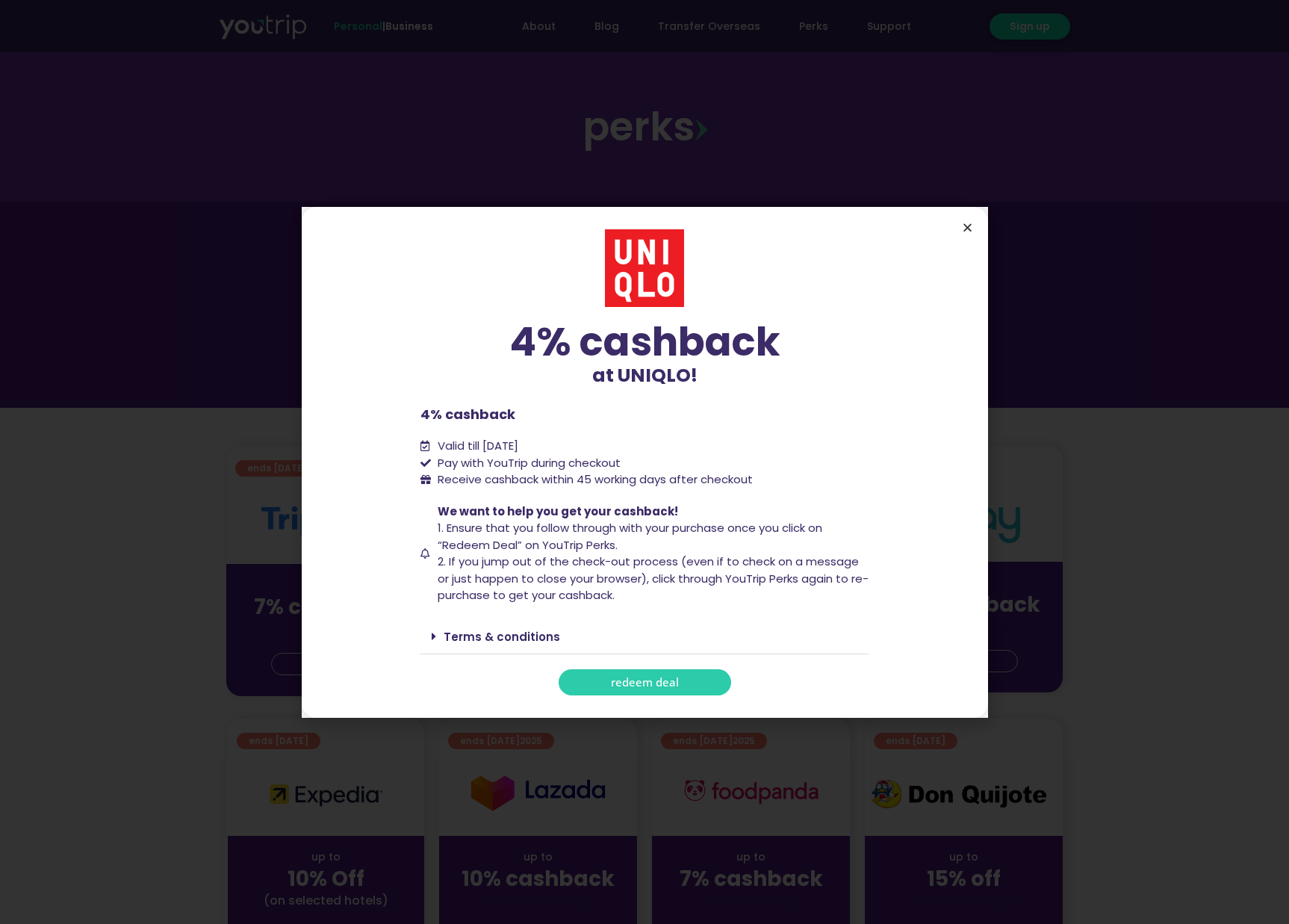
click at [972, 229] on icon "Close" at bounding box center [967, 227] width 11 height 11
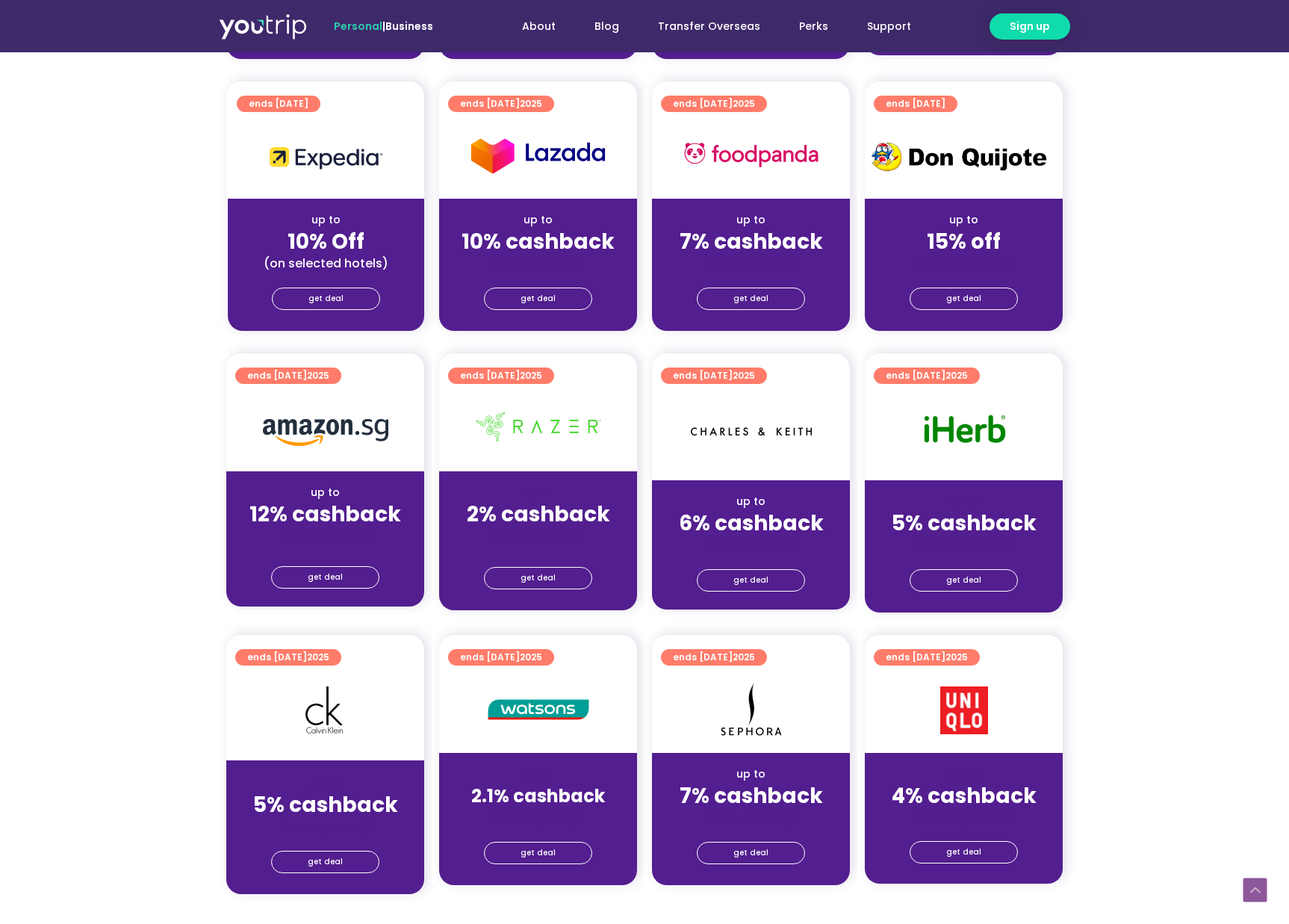
scroll to position [689, 0]
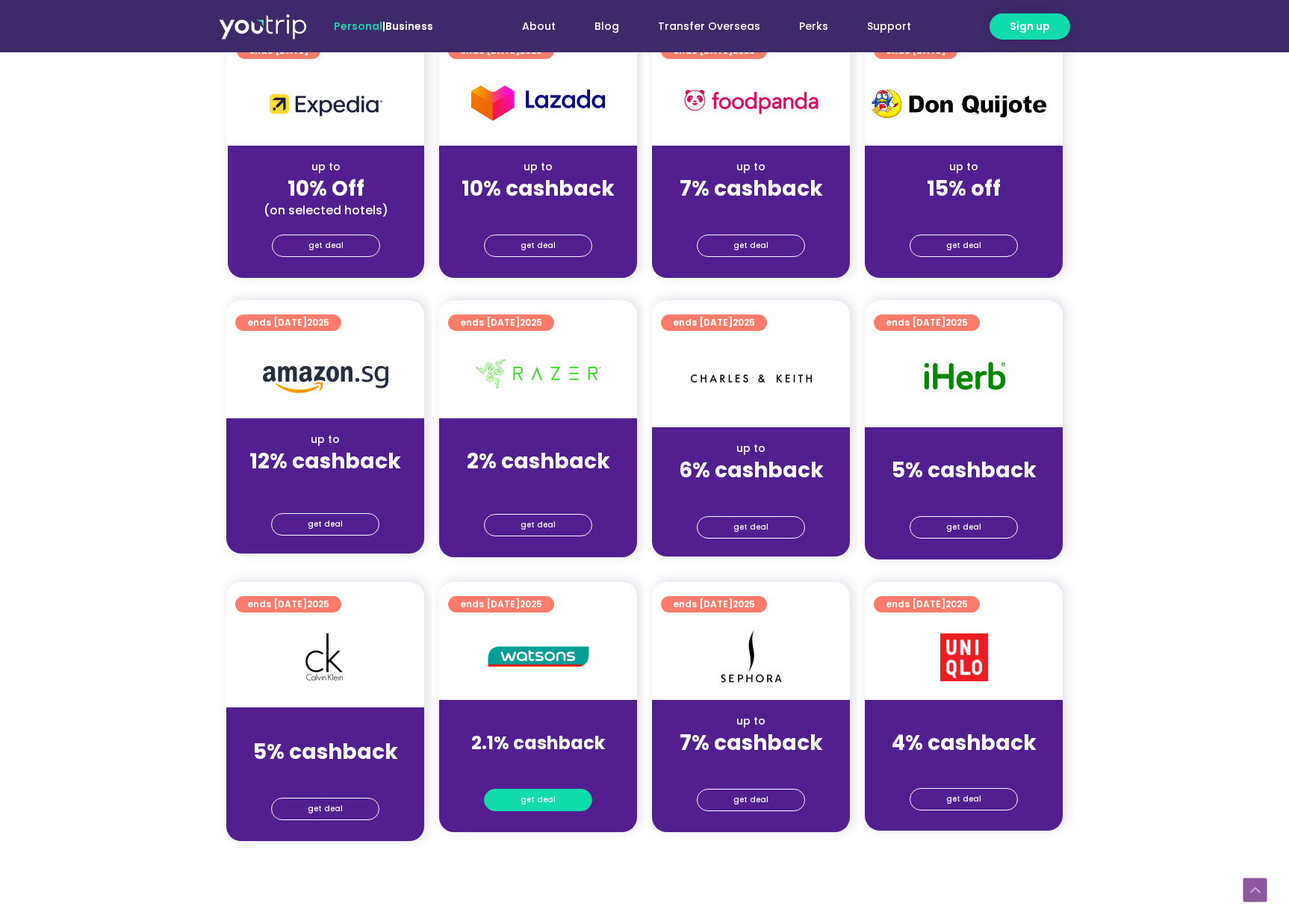
click at [554, 798] on span "get deal" at bounding box center [538, 799] width 35 height 21
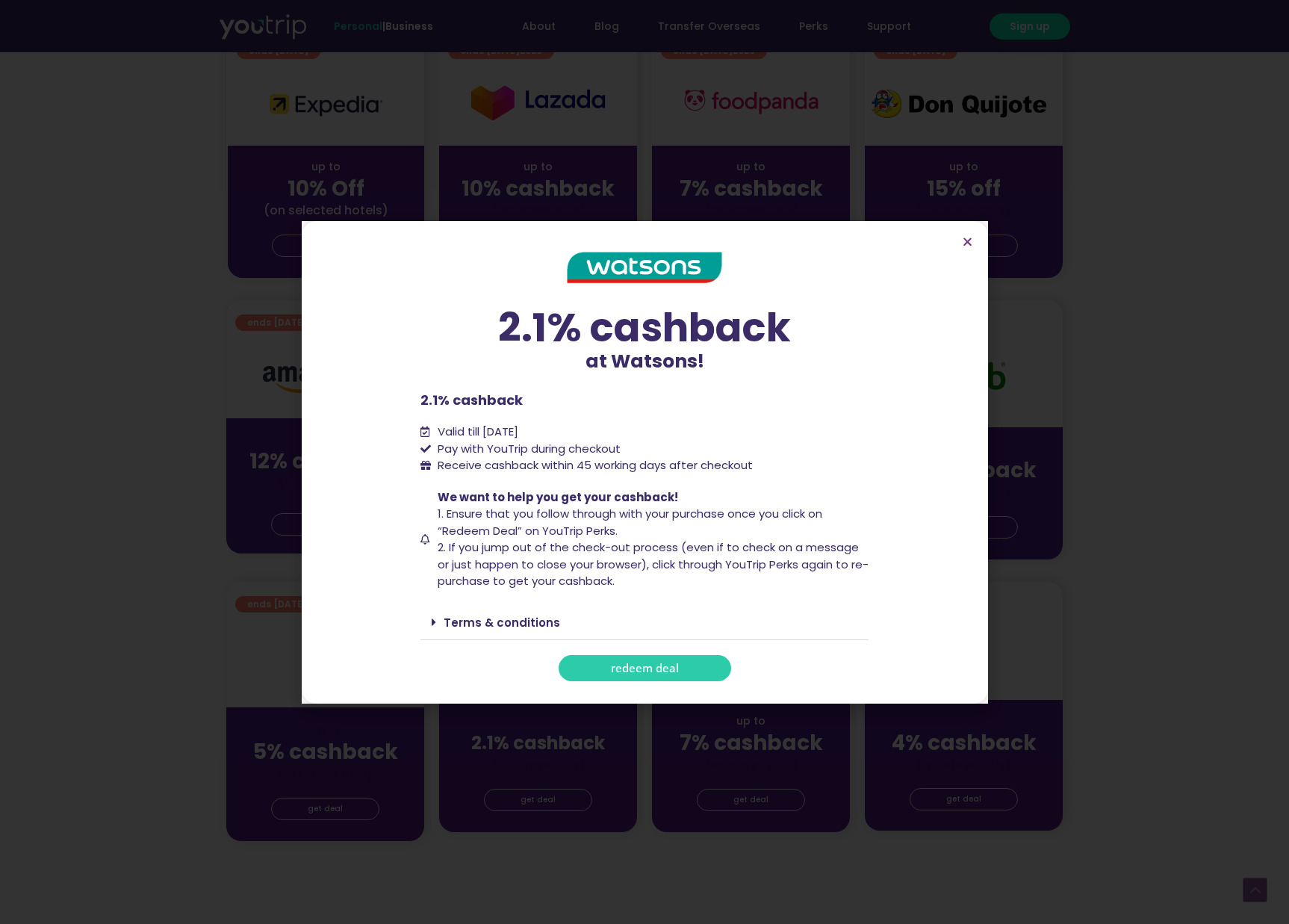
click at [659, 669] on span "redeem deal" at bounding box center [644, 668] width 68 height 11
click at [962, 241] on icon "Close" at bounding box center [967, 242] width 11 height 11
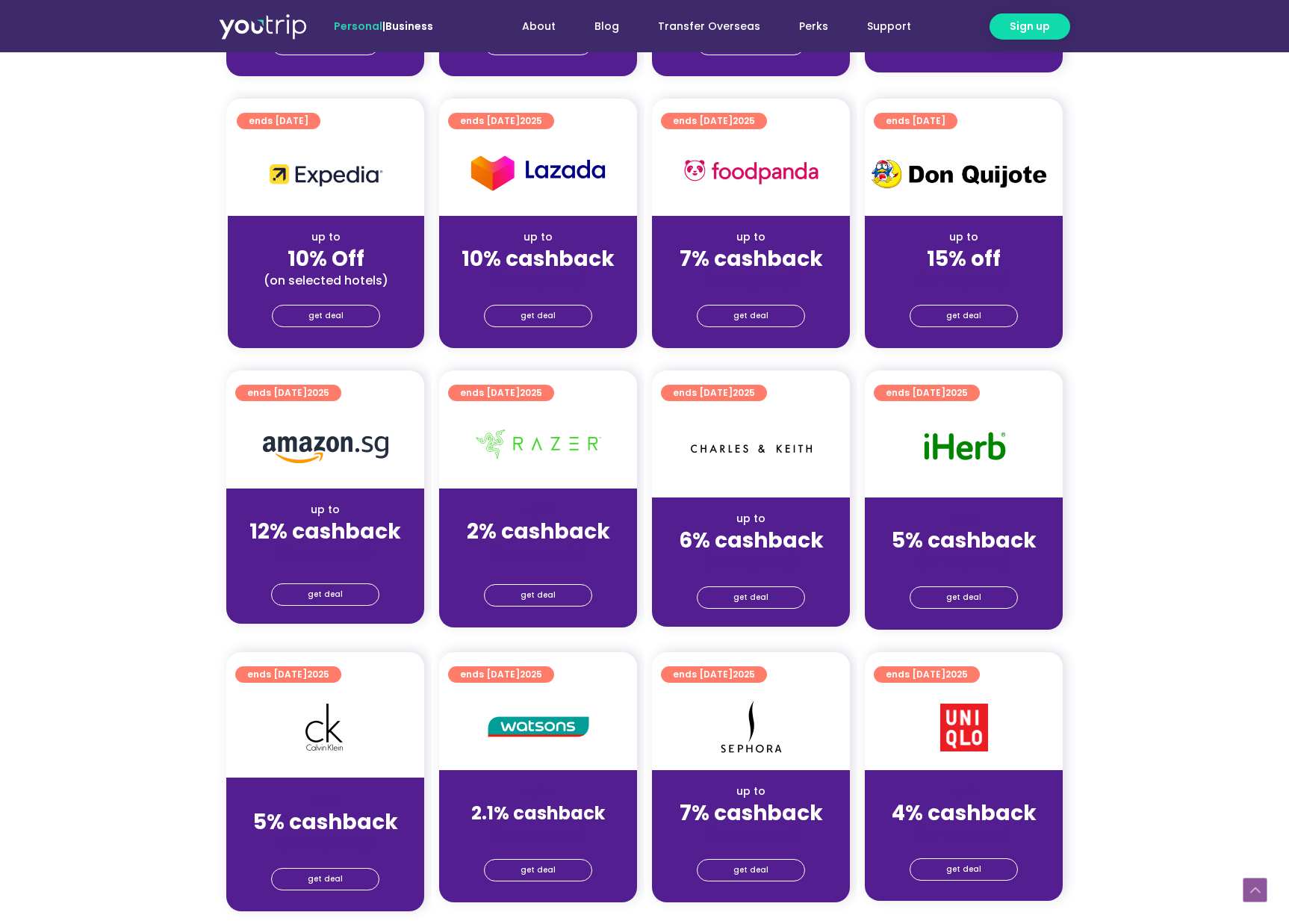
scroll to position [581, 0]
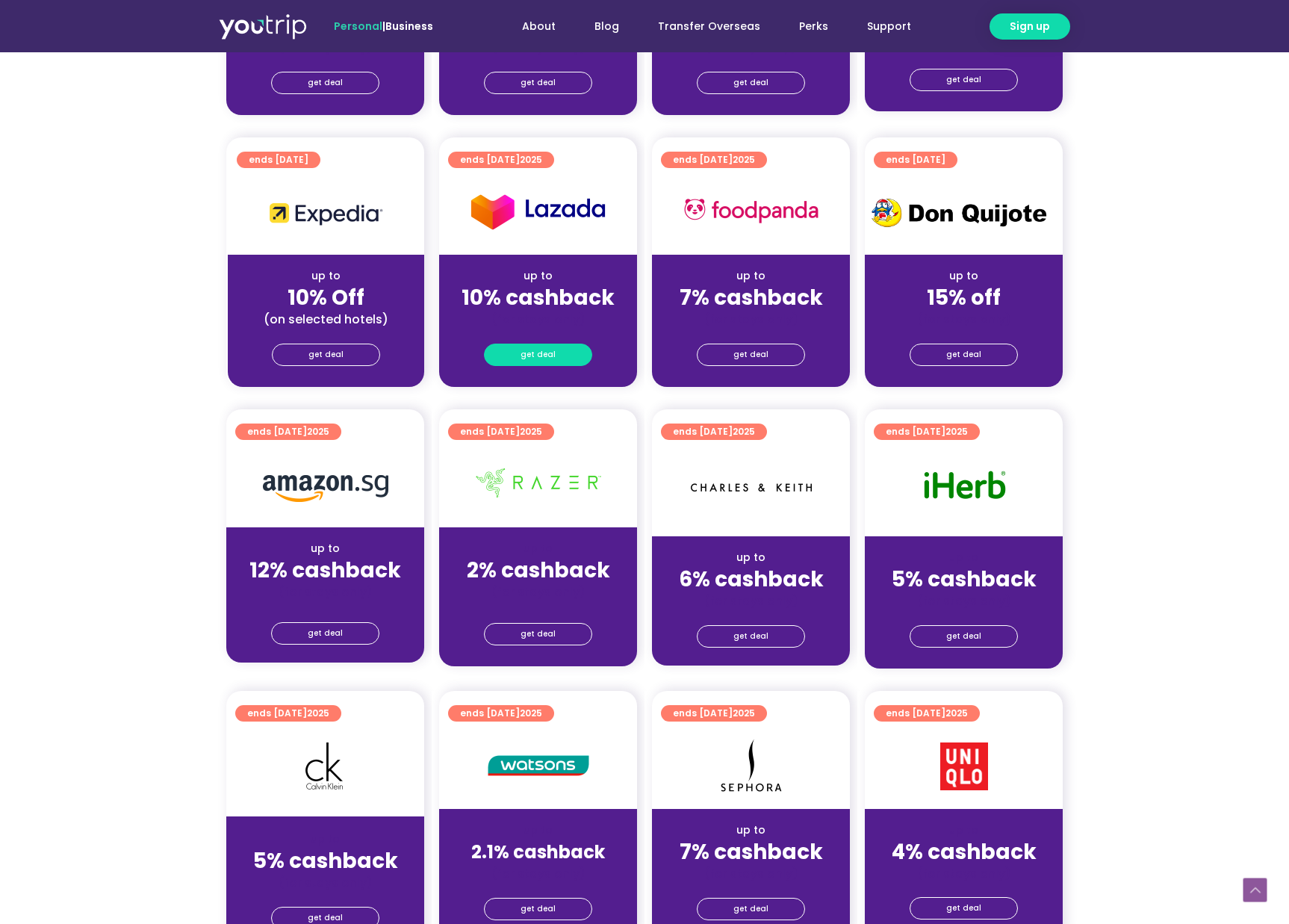
click at [523, 347] on span "get deal" at bounding box center [538, 355] width 35 height 21
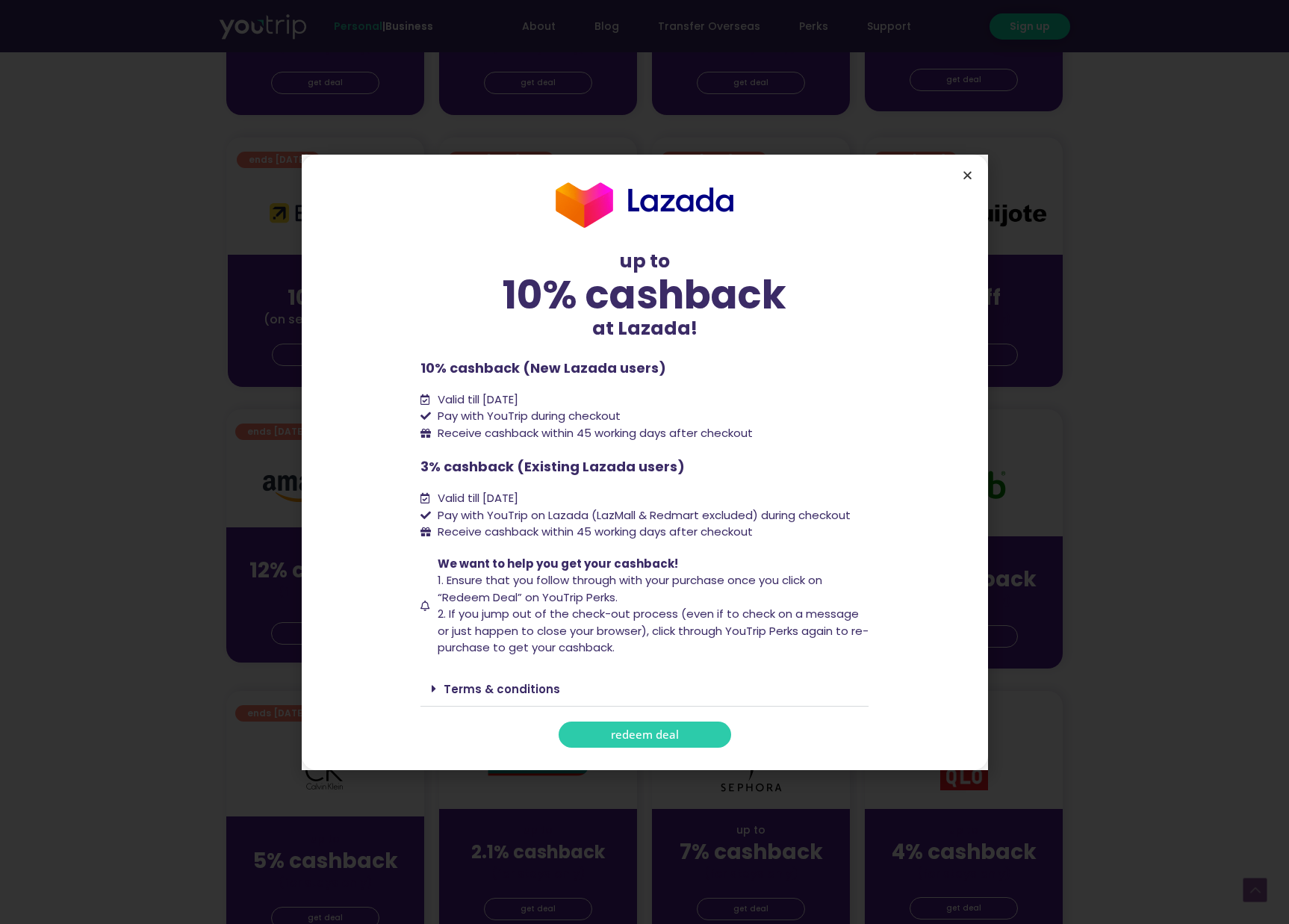
click at [964, 177] on icon "Close" at bounding box center [967, 175] width 11 height 11
